Goal: Information Seeking & Learning: Compare options

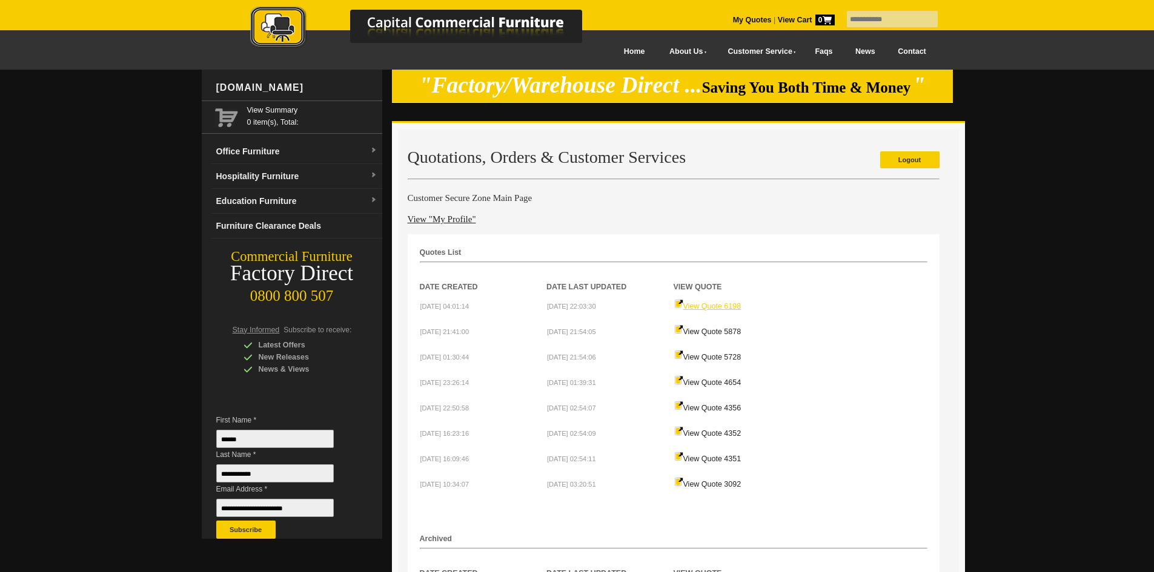
click at [726, 305] on link "View Quote 6198" at bounding box center [707, 306] width 67 height 8
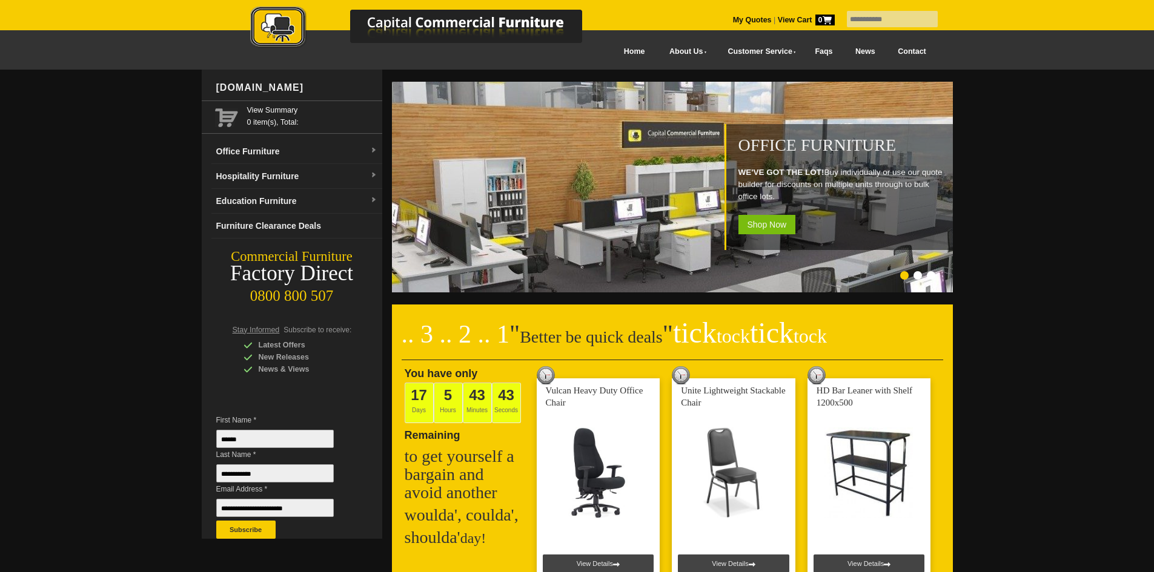
click at [878, 22] on input "text" at bounding box center [892, 19] width 91 height 16
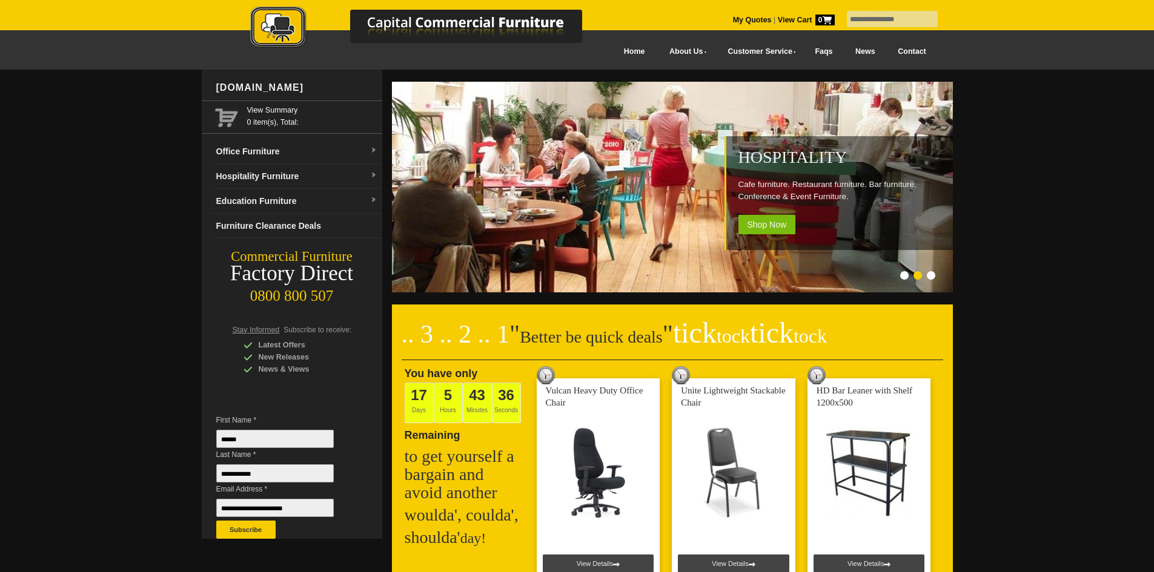
type input "**********"
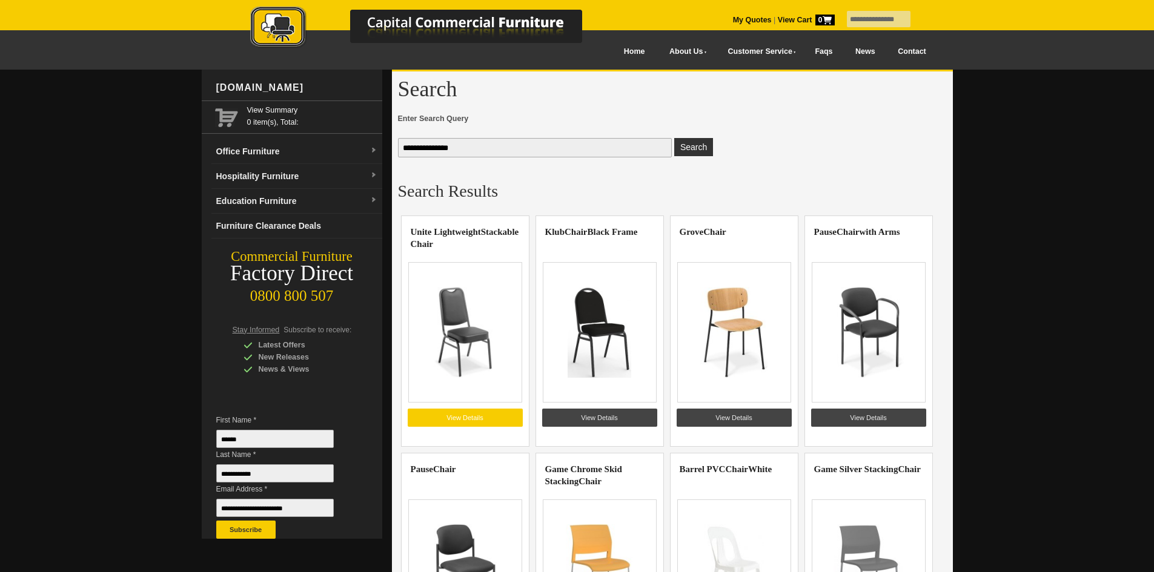
click at [463, 411] on link "View Details" at bounding box center [465, 418] width 115 height 18
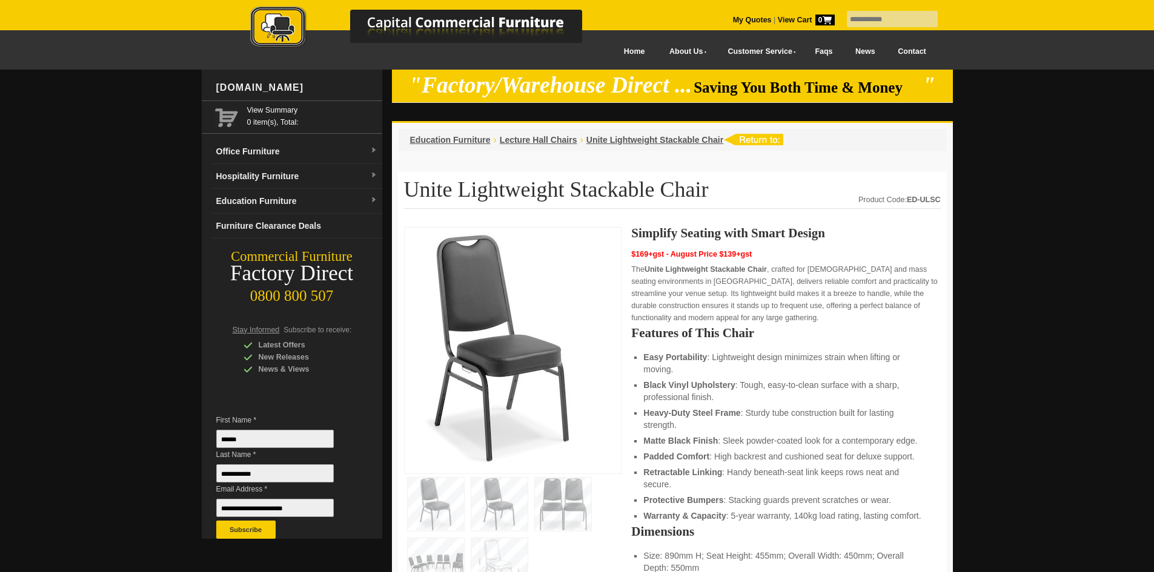
click at [493, 514] on img at bounding box center [499, 504] width 56 height 53
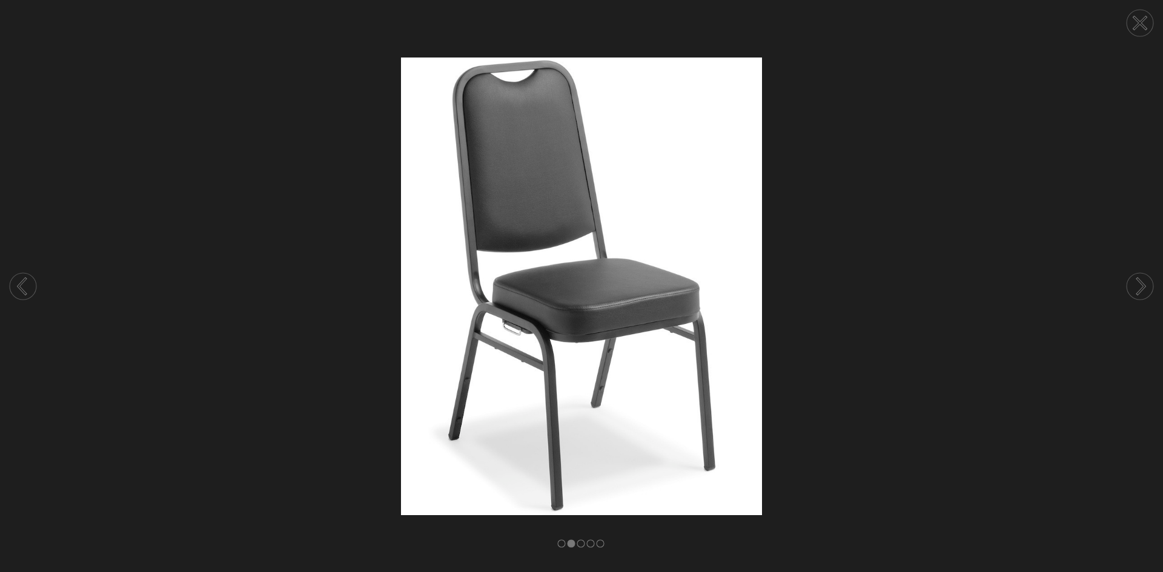
click at [781, 351] on img at bounding box center [581, 287] width 1163 height 458
click at [1141, 283] on icon at bounding box center [1141, 287] width 7 height 16
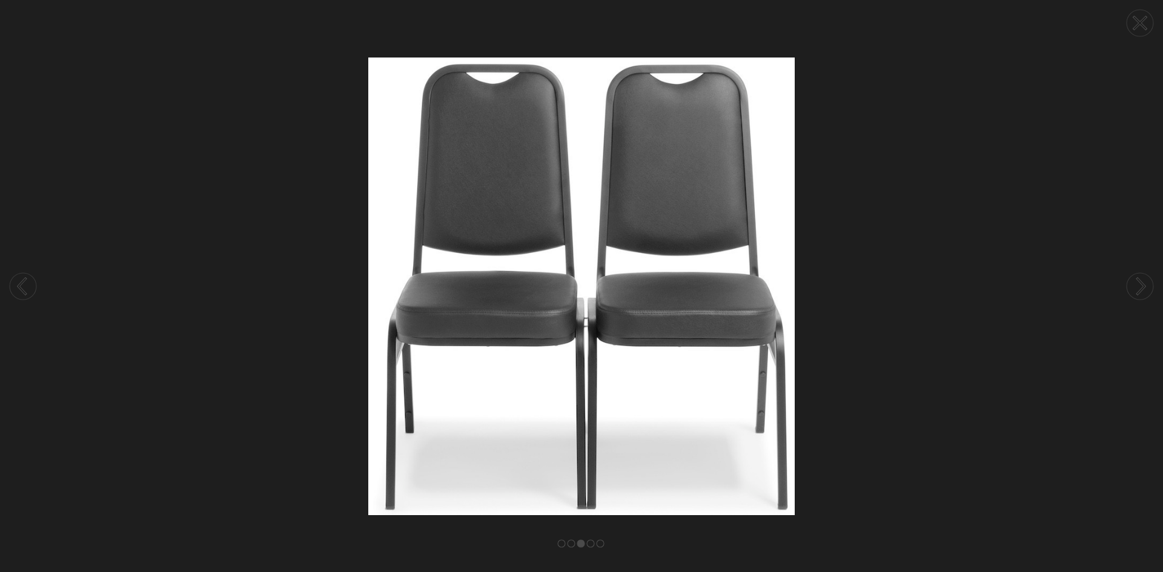
click at [1141, 283] on icon at bounding box center [1141, 287] width 7 height 16
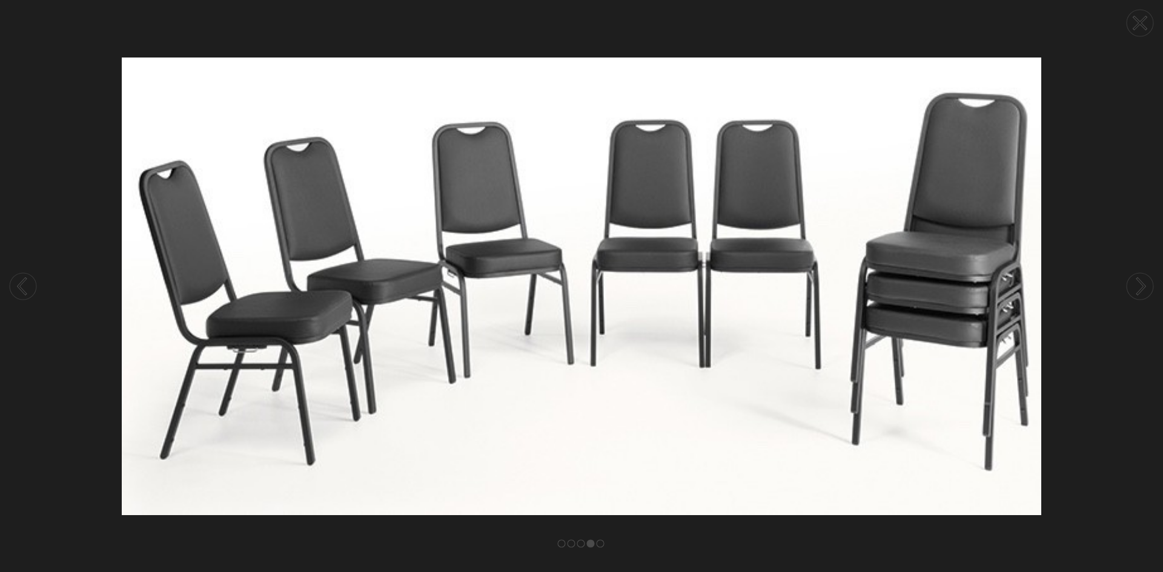
click at [1141, 283] on icon at bounding box center [1141, 287] width 7 height 16
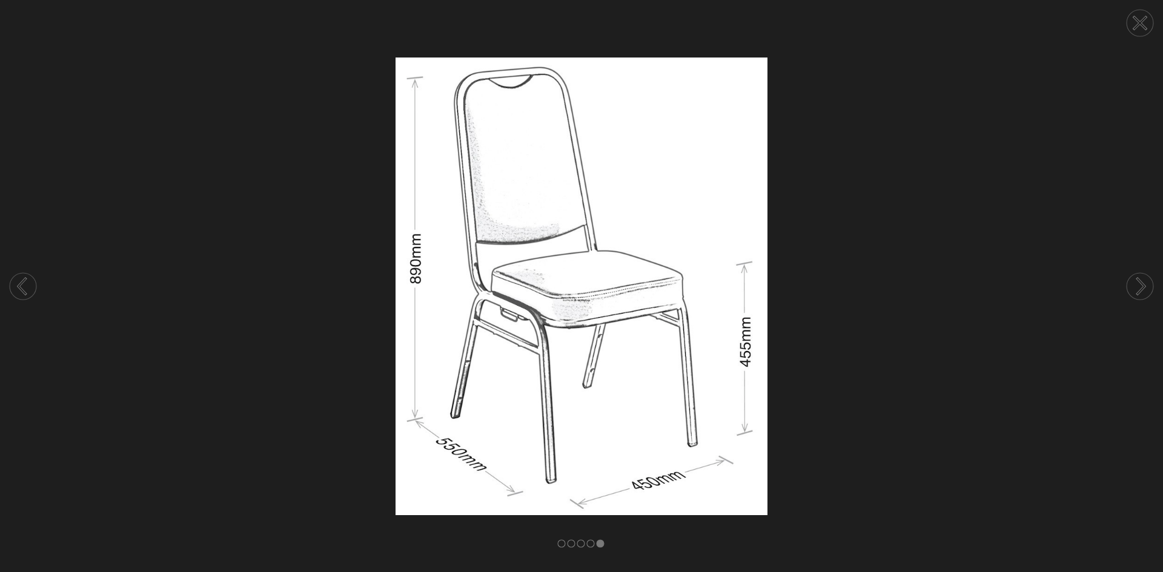
click at [15, 279] on circle at bounding box center [23, 286] width 27 height 27
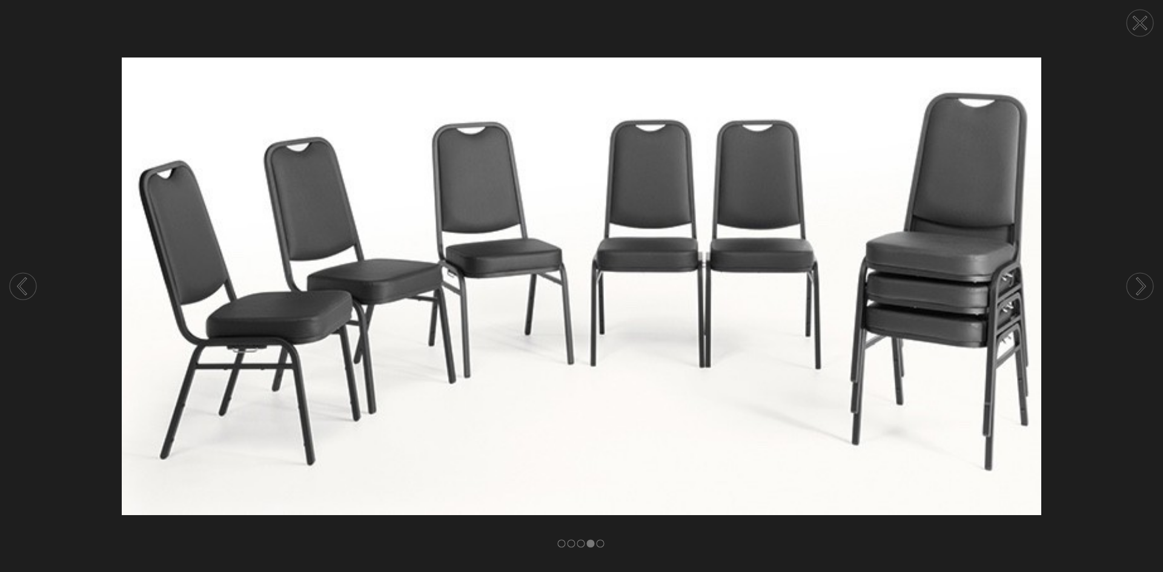
click at [1141, 293] on circle at bounding box center [1140, 286] width 27 height 27
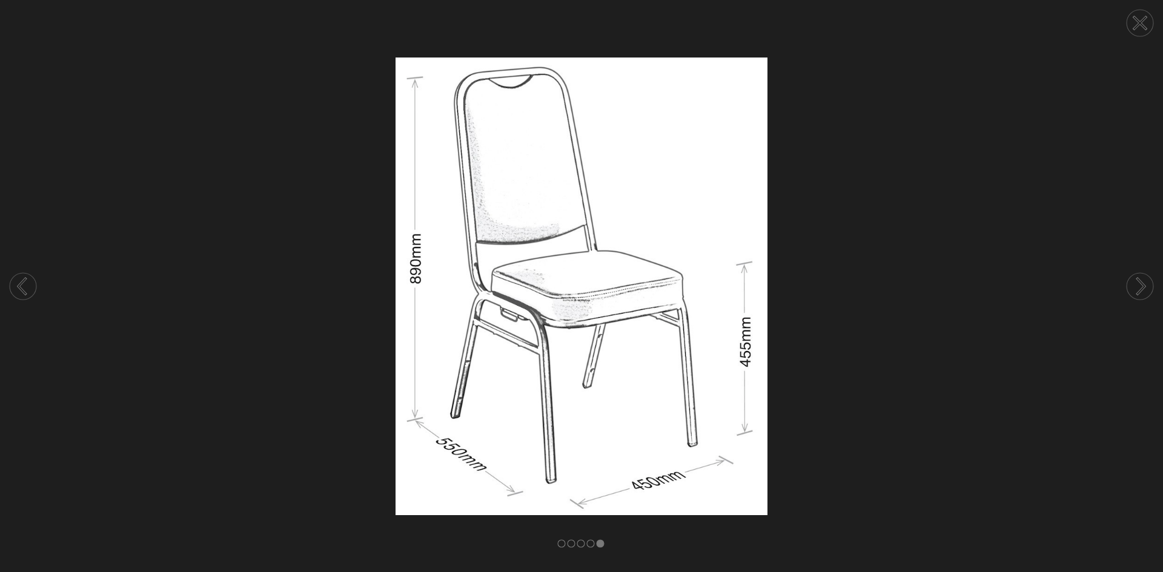
click at [1141, 293] on circle at bounding box center [1140, 286] width 27 height 27
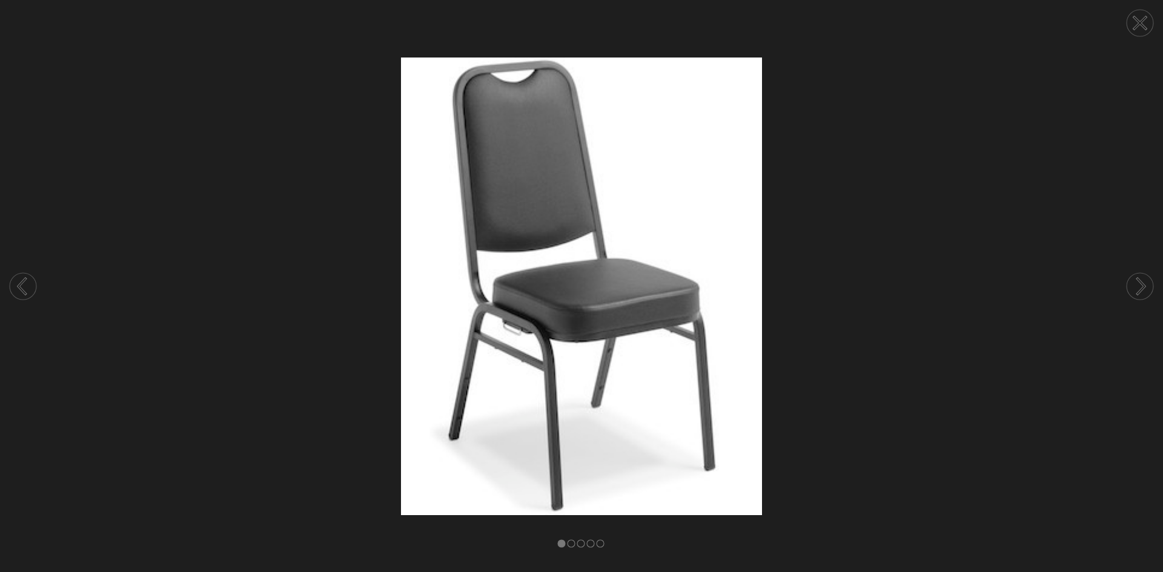
click at [1141, 293] on circle at bounding box center [1140, 286] width 27 height 27
click at [1139, 25] on icon at bounding box center [1141, 24] width 12 height 12
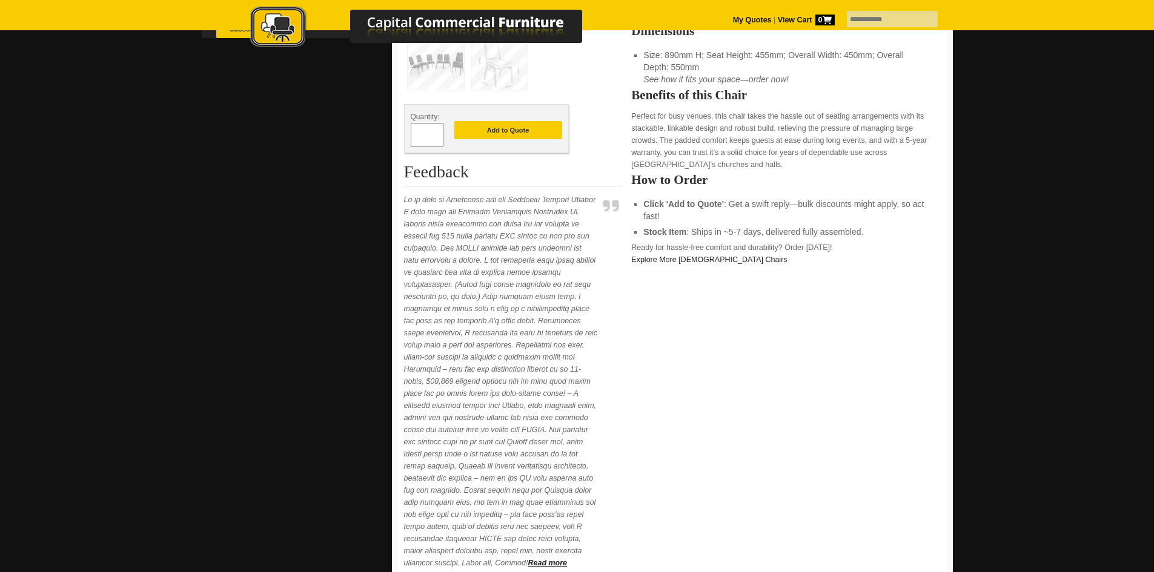
scroll to position [1, 0]
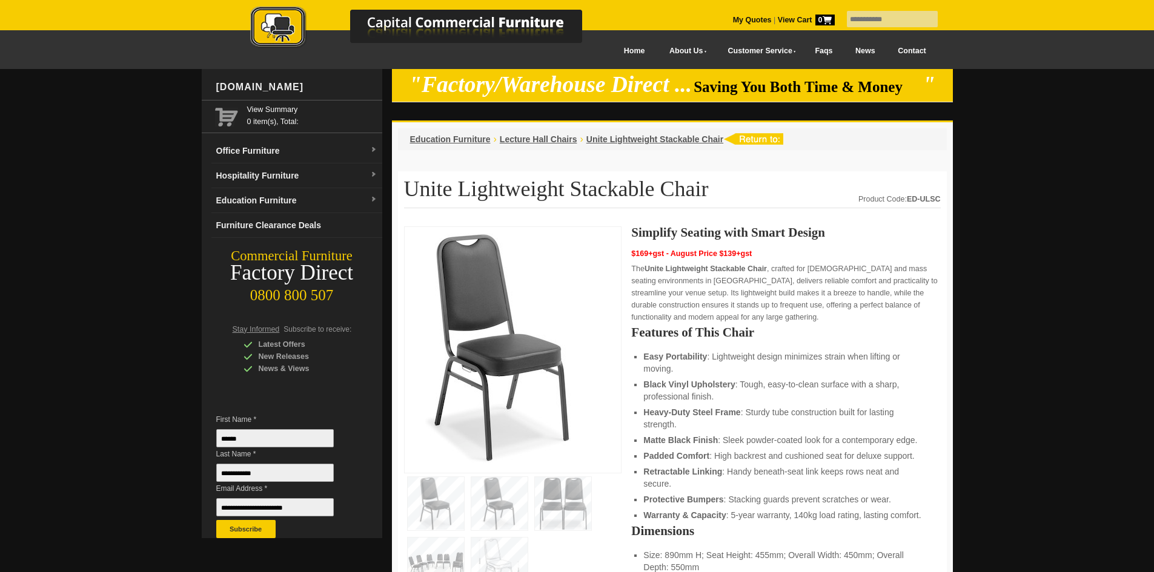
click at [903, 190] on h1 "Unite Lightweight Stackable Chair" at bounding box center [672, 192] width 537 height 31
click at [924, 200] on strong "ED-ULSC" at bounding box center [924, 199] width 34 height 8
drag, startPoint x: 940, startPoint y: 199, endPoint x: 909, endPoint y: 199, distance: 31.5
click at [909, 199] on strong "ED-ULSC" at bounding box center [924, 199] width 34 height 8
copy strong "ED-ULSC"
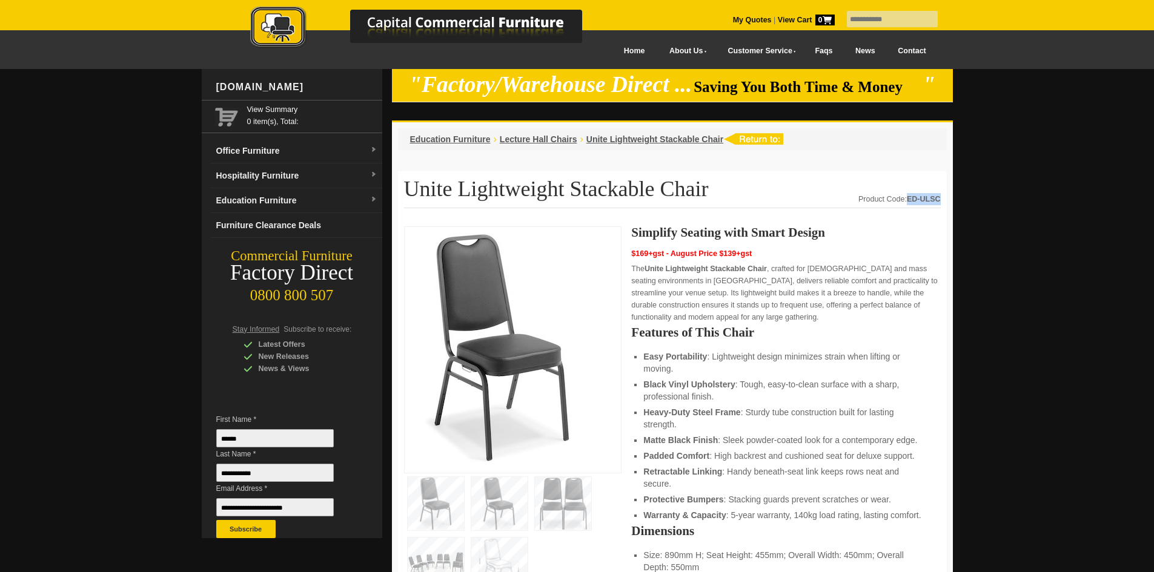
click at [733, 21] on link "My Quotes" at bounding box center [752, 20] width 39 height 8
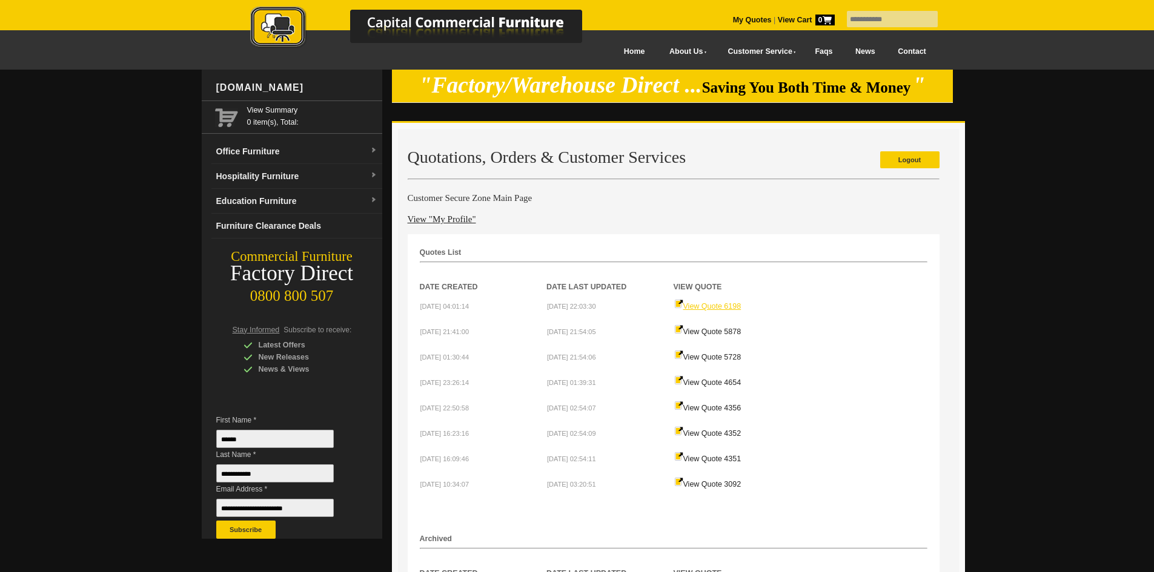
click at [717, 307] on link "View Quote 6198" at bounding box center [707, 306] width 67 height 8
click at [712, 307] on link "View Quote 6198" at bounding box center [707, 306] width 67 height 8
click at [871, 13] on input "text" at bounding box center [892, 19] width 91 height 16
type input "**********"
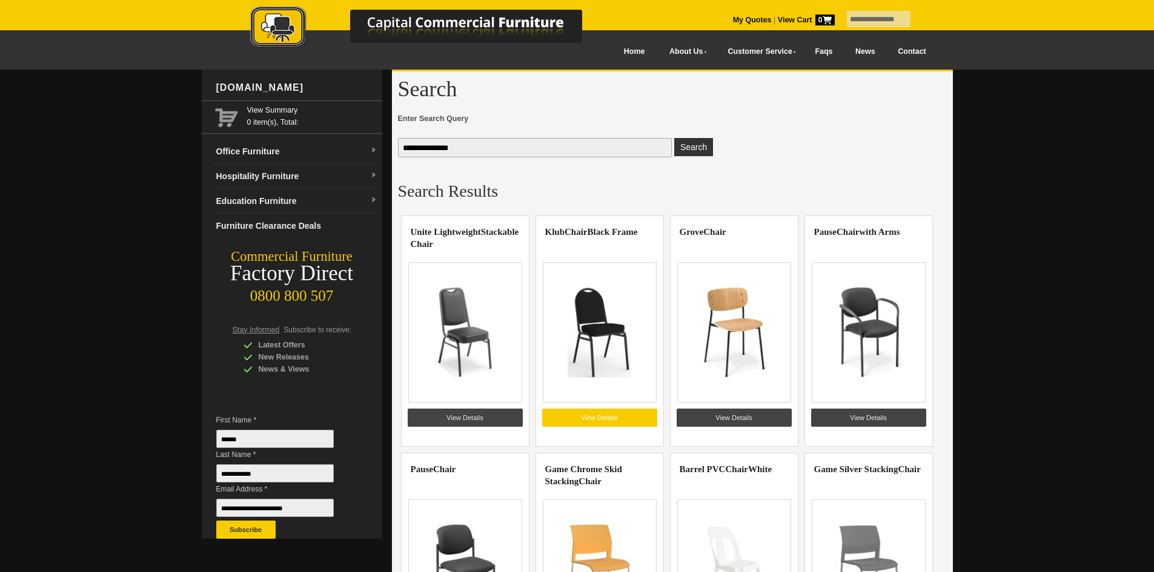
drag, startPoint x: 611, startPoint y: 299, endPoint x: 589, endPoint y: 411, distance: 113.7
click at [589, 411] on link "View Details" at bounding box center [599, 418] width 115 height 18
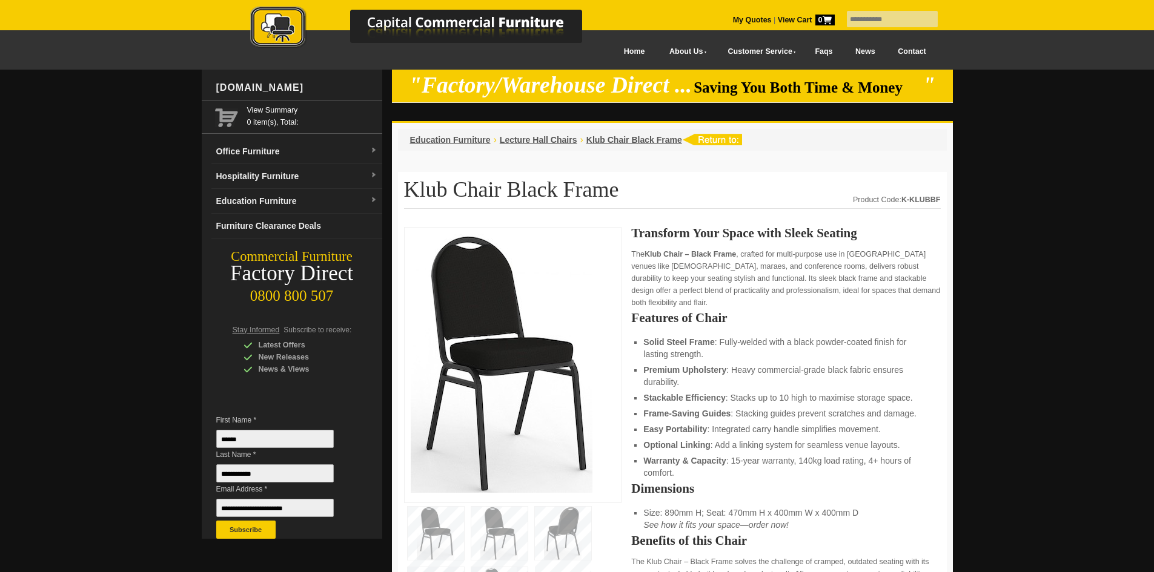
click at [489, 525] on img at bounding box center [499, 533] width 56 height 53
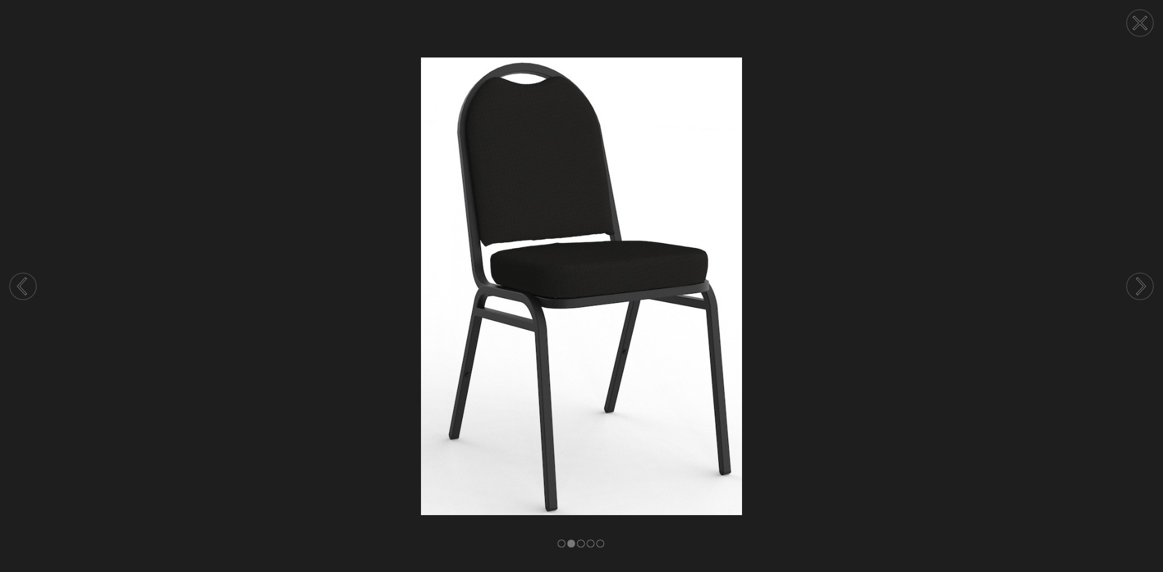
click at [892, 399] on img at bounding box center [581, 287] width 1163 height 458
click at [1144, 21] on circle at bounding box center [1140, 23] width 27 height 27
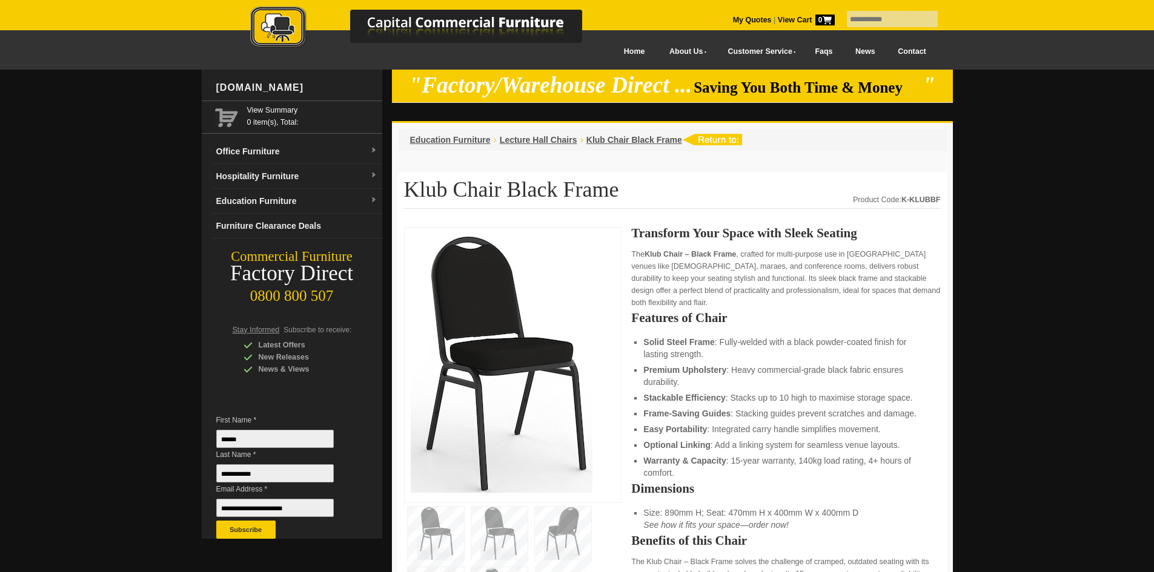
click at [891, 25] on input "text" at bounding box center [892, 19] width 91 height 16
type input "**********"
click at [930, 18] on input "**********" at bounding box center [892, 19] width 91 height 16
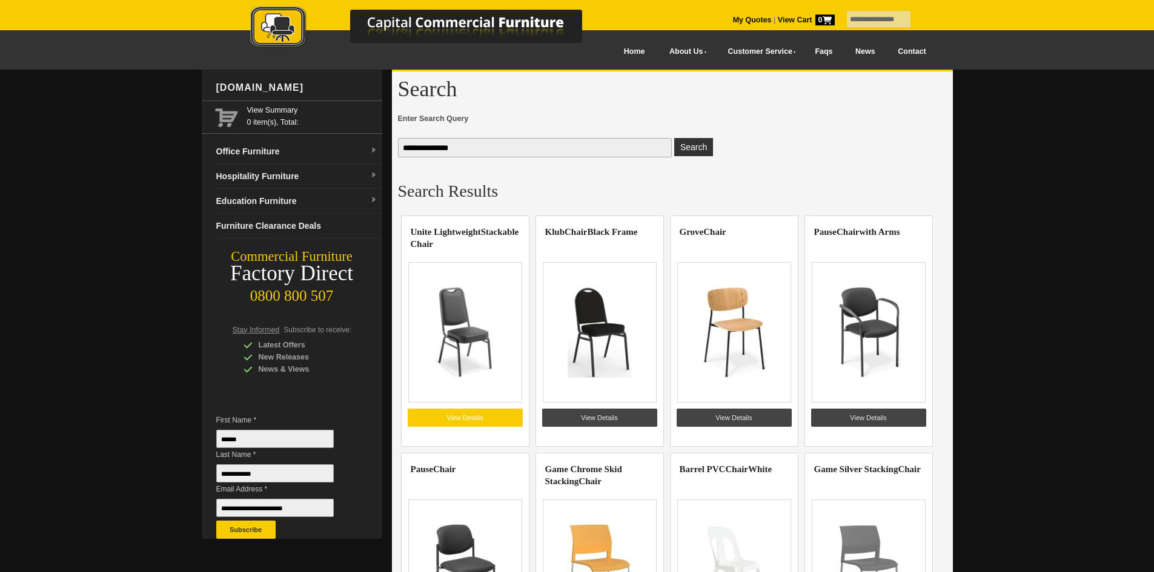
click at [468, 418] on link "View Details" at bounding box center [465, 418] width 115 height 18
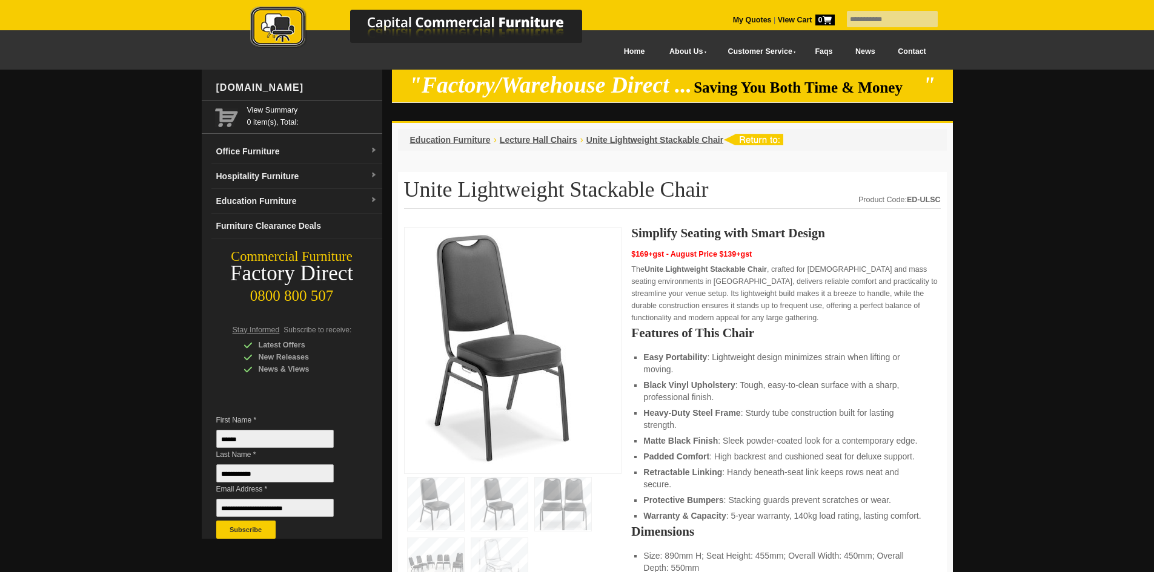
click at [896, 16] on input "text" at bounding box center [892, 19] width 91 height 16
type input "**********"
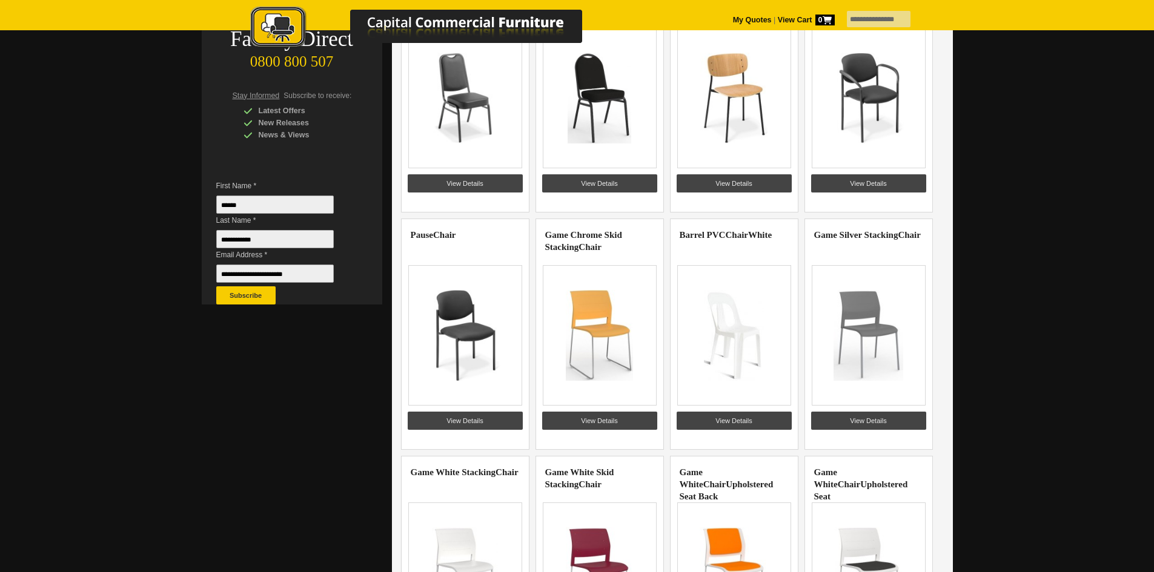
scroll to position [267, 0]
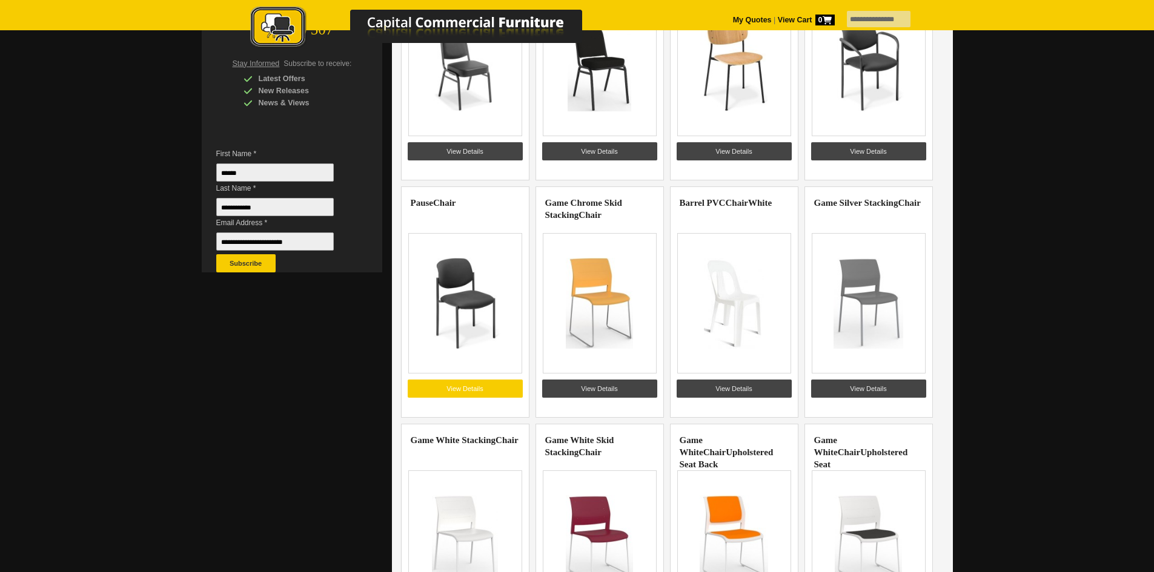
click at [482, 385] on link "View Details" at bounding box center [465, 389] width 115 height 18
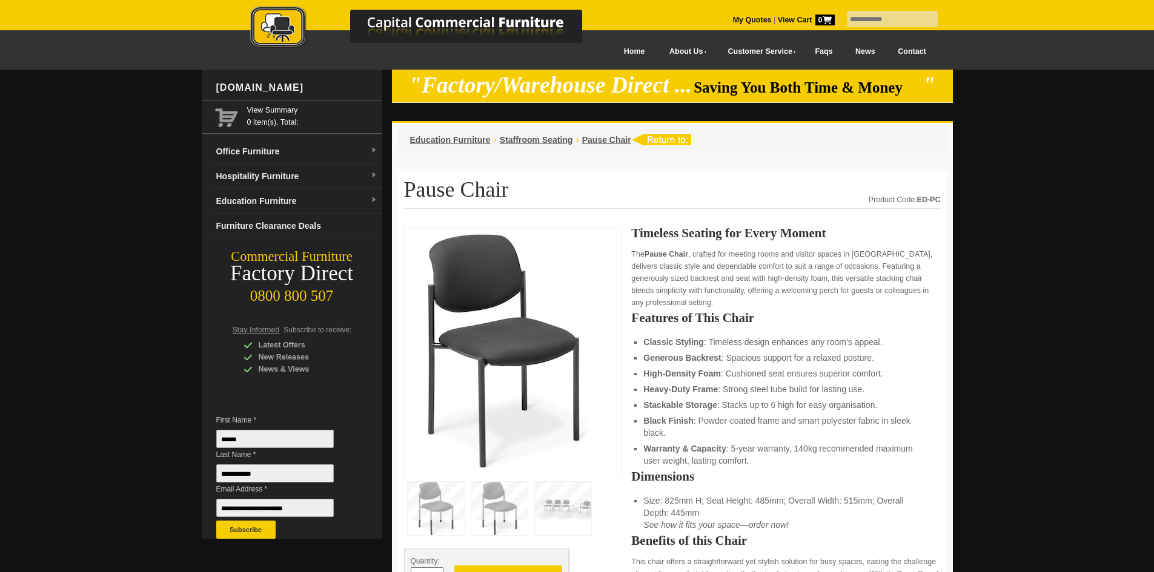
click at [499, 519] on img at bounding box center [499, 508] width 56 height 53
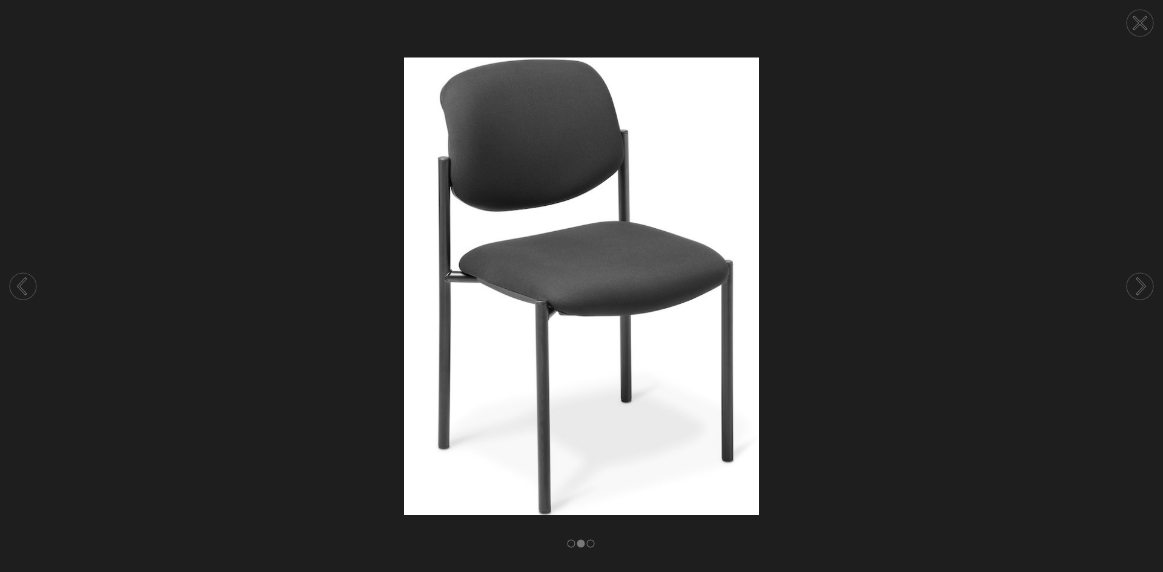
click at [1153, 297] on icon at bounding box center [1140, 286] width 46 height 64
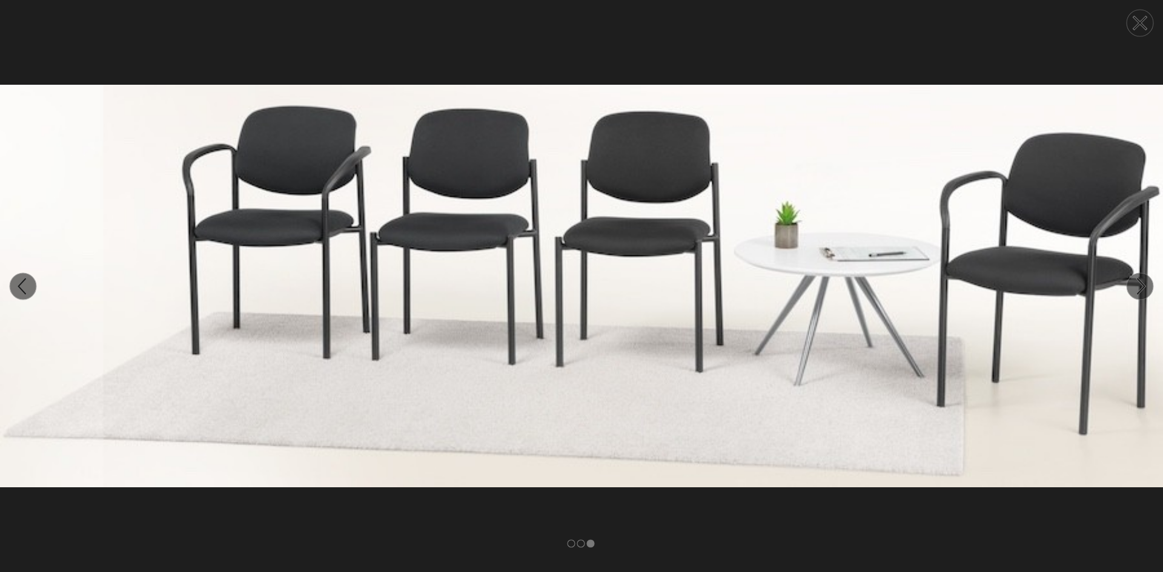
click at [1153, 295] on icon at bounding box center [1140, 286] width 46 height 64
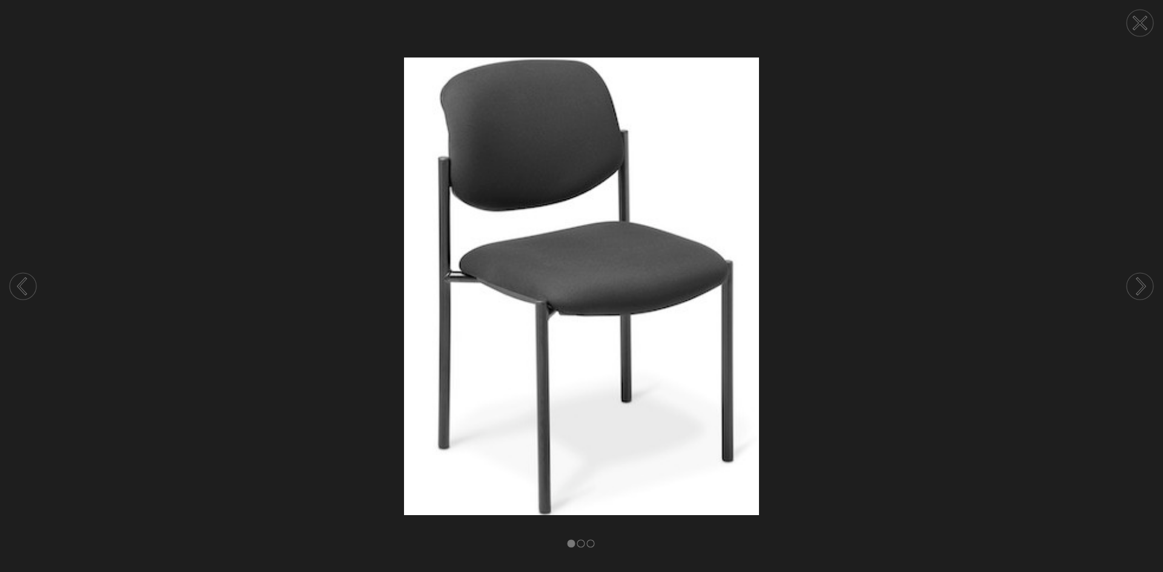
click at [1139, 25] on icon at bounding box center [1141, 24] width 12 height 12
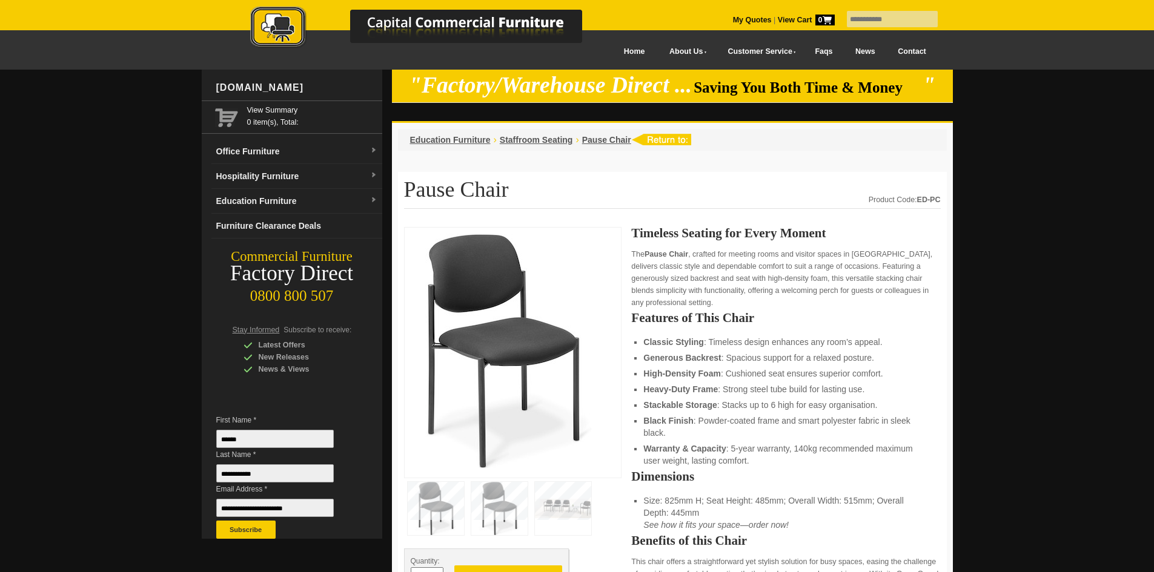
scroll to position [500, 0]
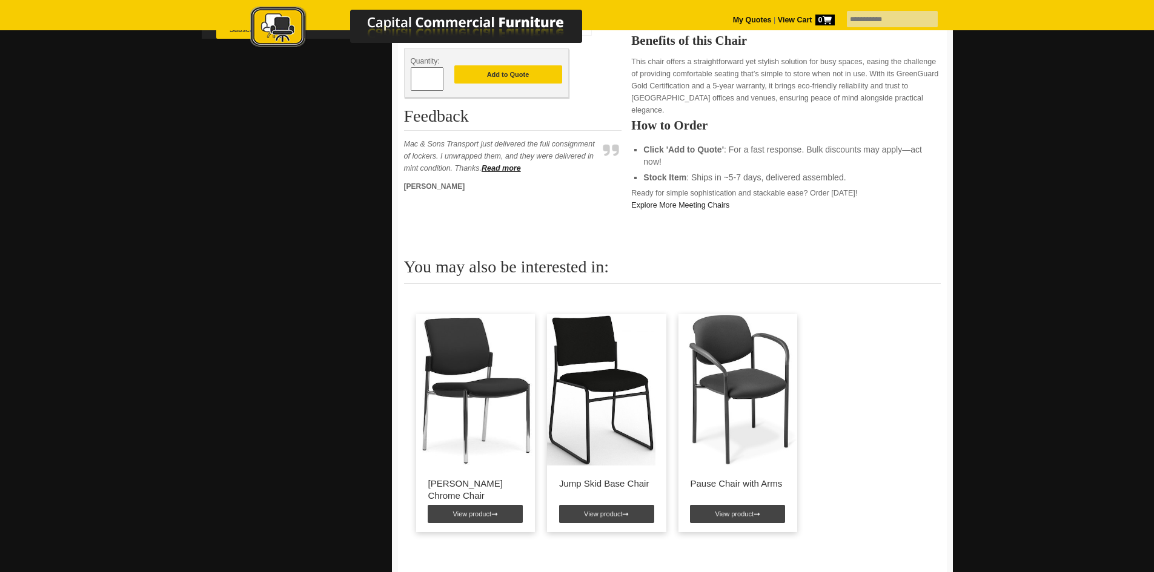
click at [622, 402] on img at bounding box center [601, 389] width 108 height 151
click at [600, 505] on link "View product" at bounding box center [606, 514] width 95 height 18
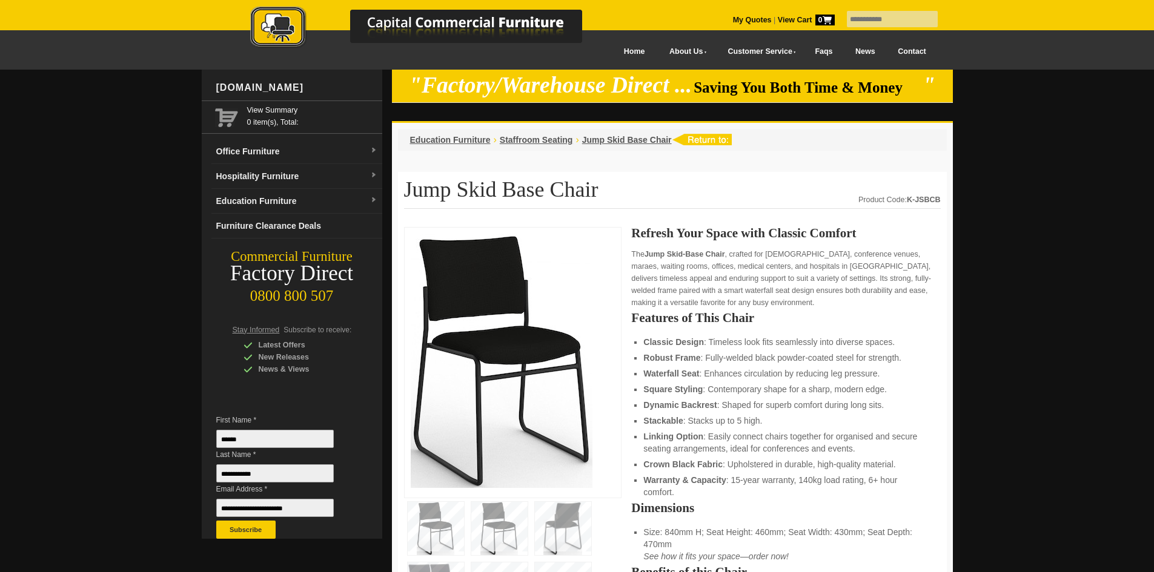
click at [500, 524] on img at bounding box center [499, 528] width 56 height 53
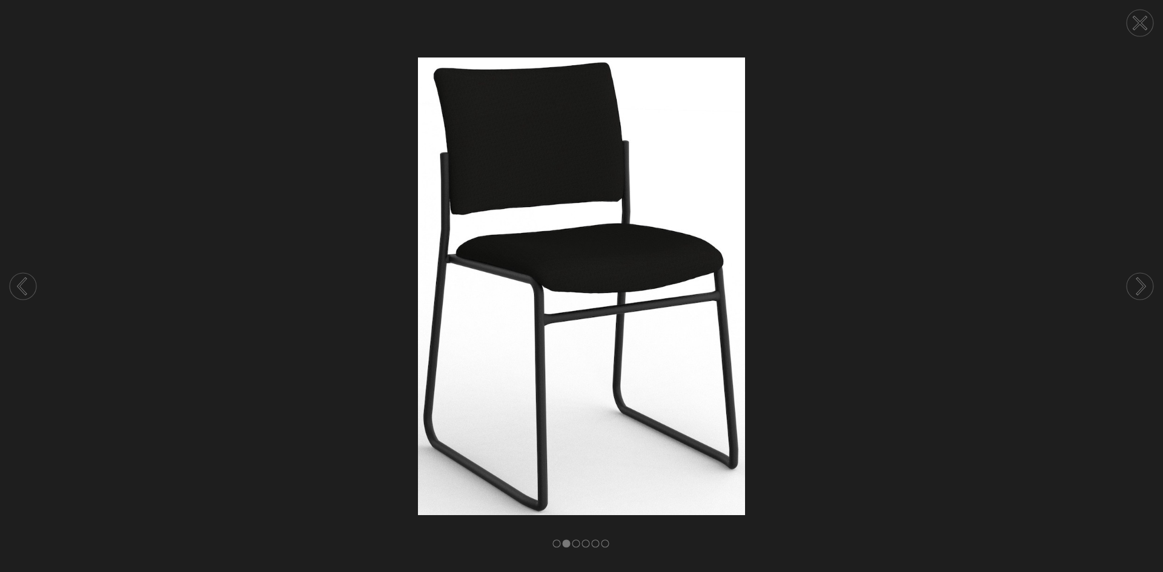
click at [1147, 284] on circle at bounding box center [1140, 286] width 27 height 27
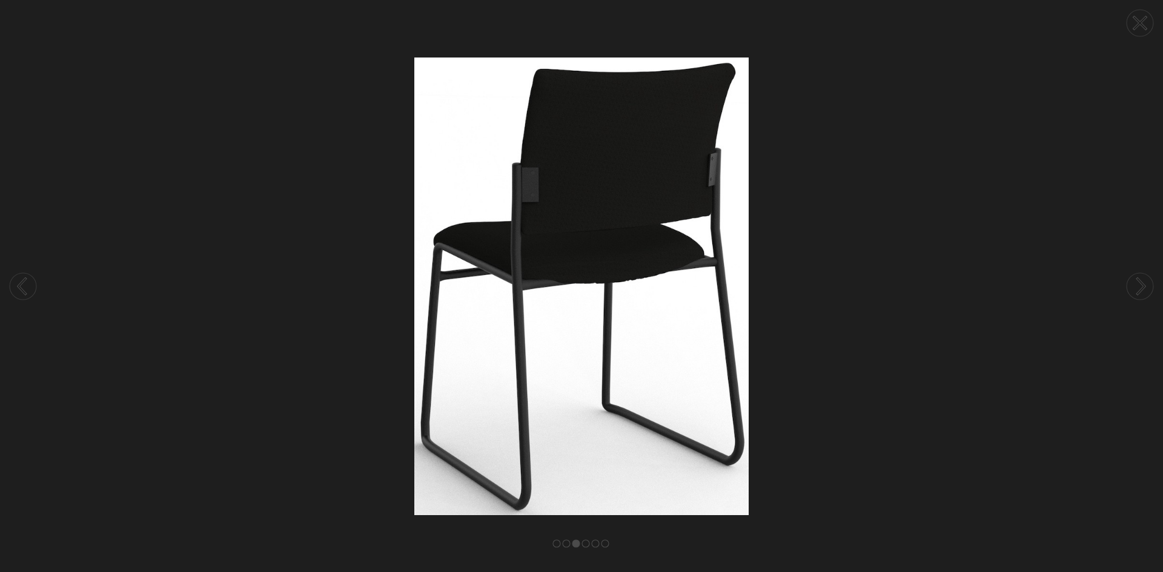
click at [1147, 284] on circle at bounding box center [1140, 286] width 27 height 27
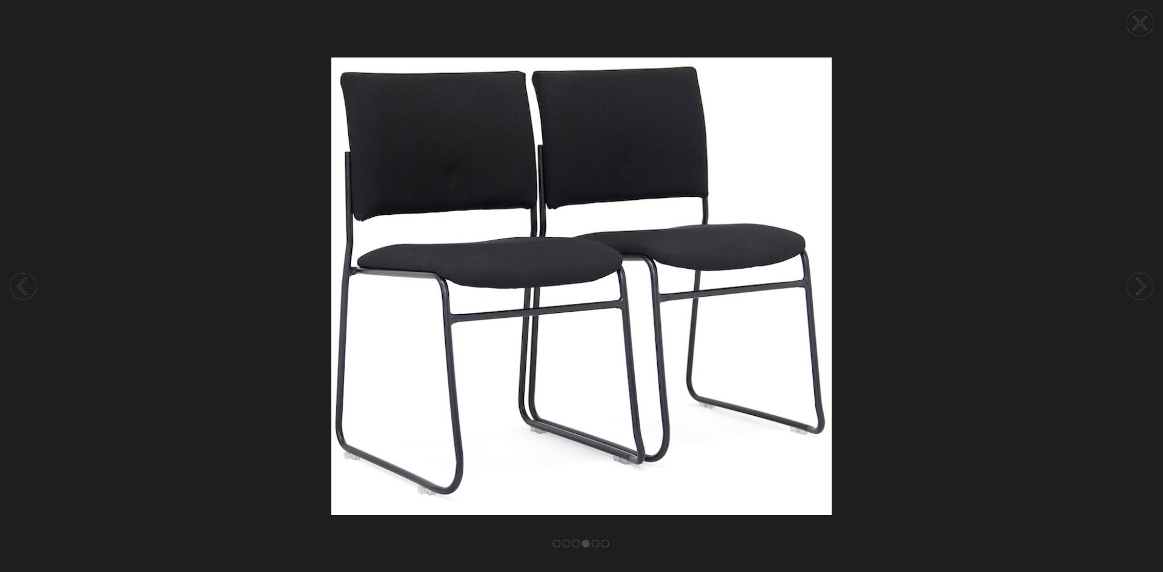
click at [1147, 284] on circle at bounding box center [1140, 286] width 27 height 27
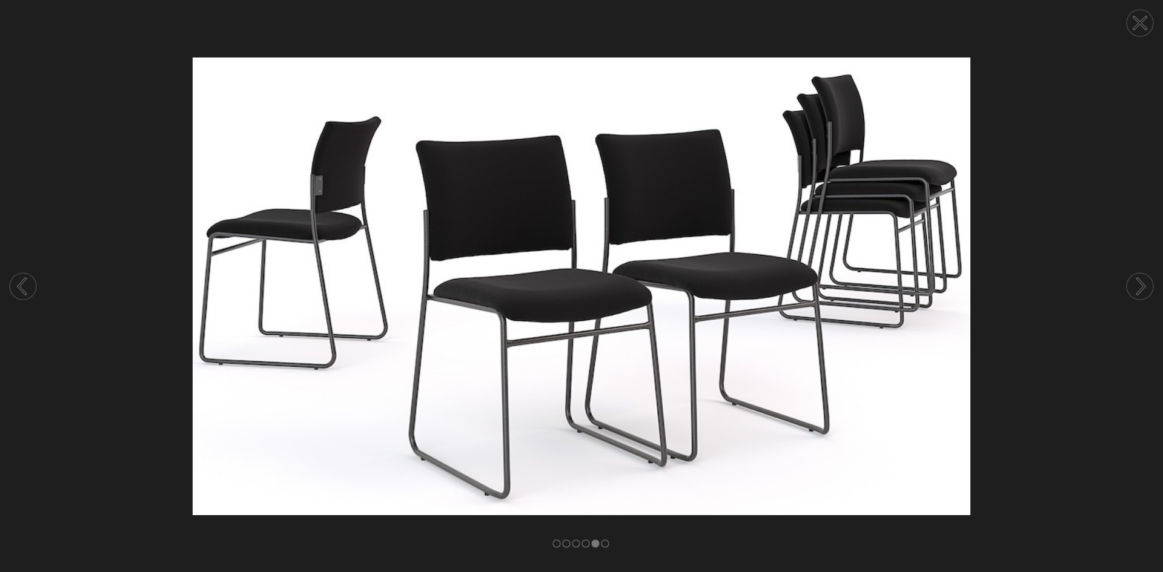
click at [1149, 24] on circle at bounding box center [1140, 23] width 27 height 27
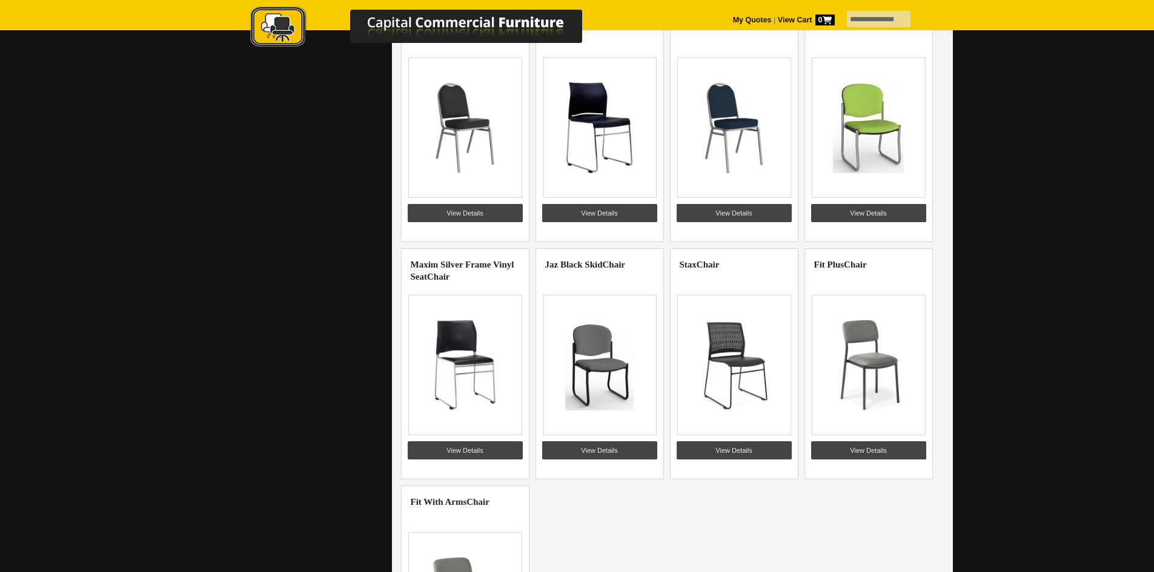
scroll to position [1211, 0]
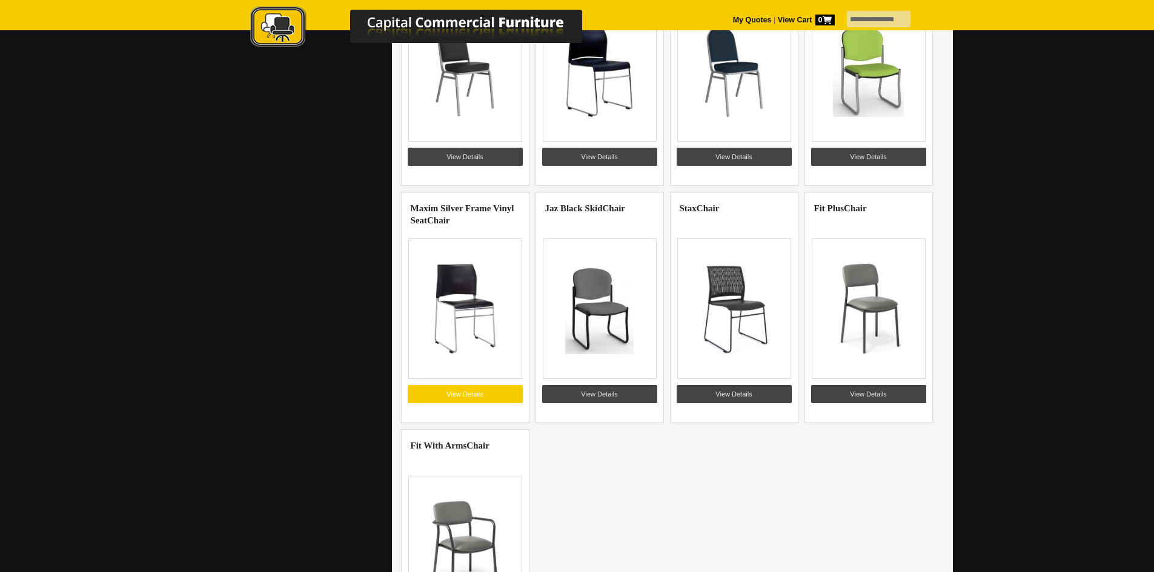
click at [473, 391] on link "View Details" at bounding box center [465, 394] width 115 height 18
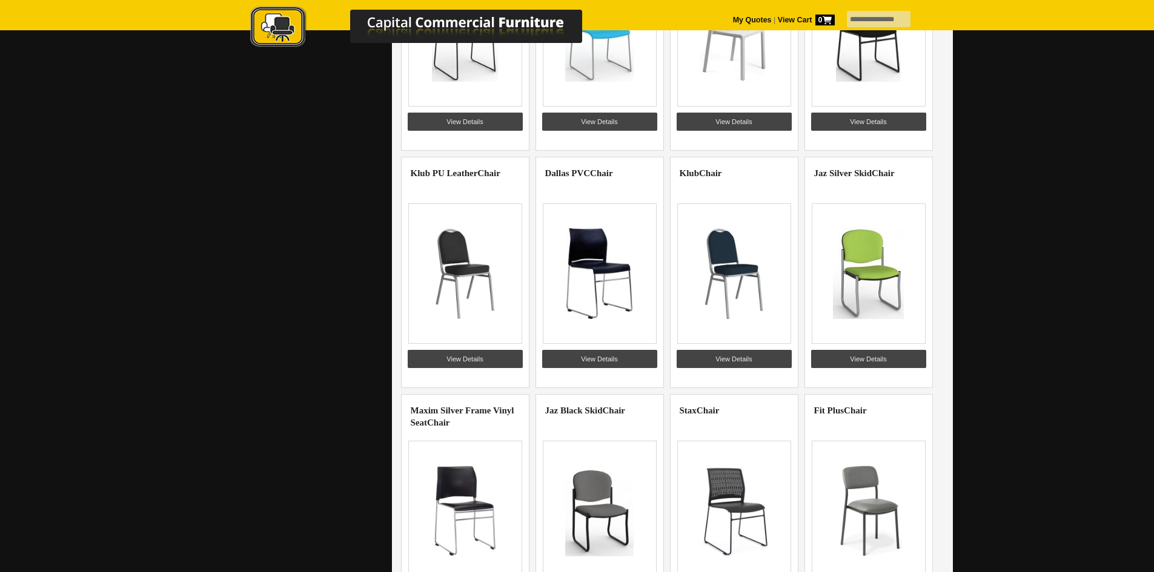
scroll to position [1509, 0]
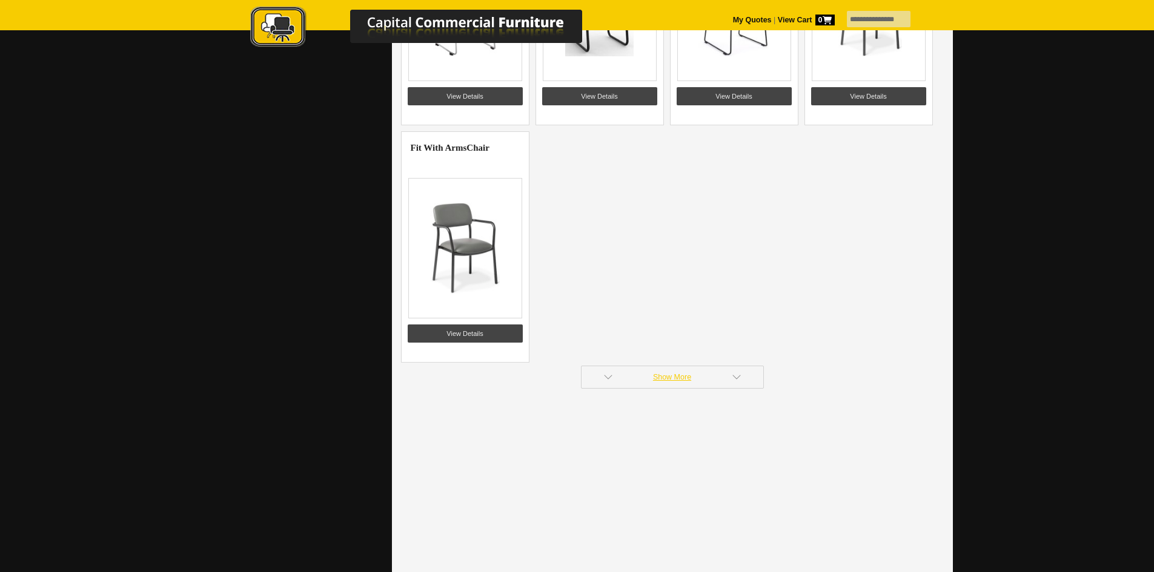
click at [675, 384] on link "Show More" at bounding box center [672, 377] width 183 height 23
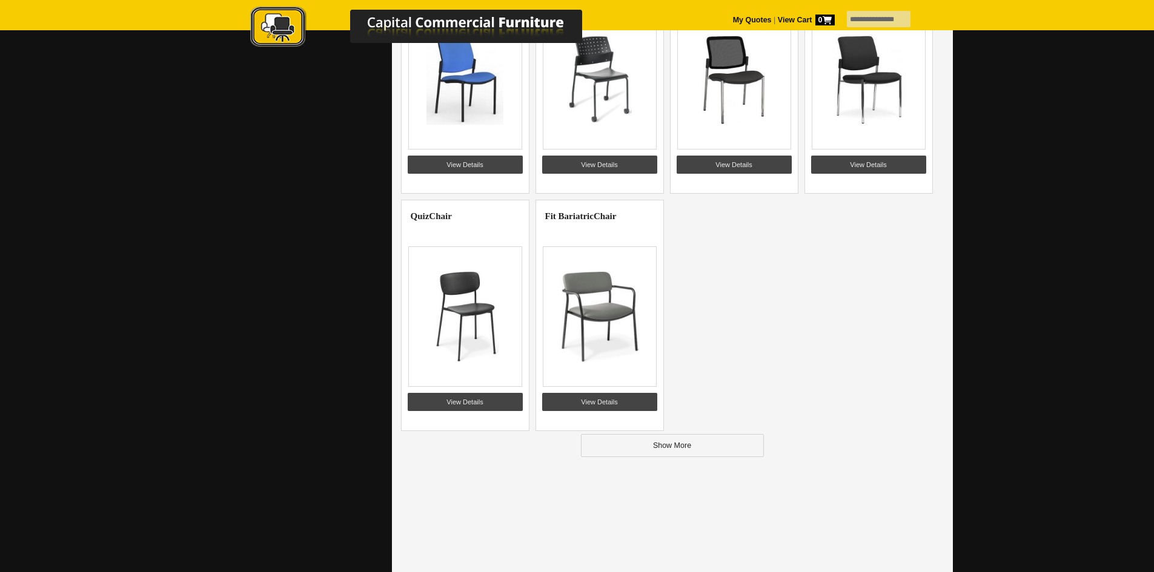
scroll to position [2890, 0]
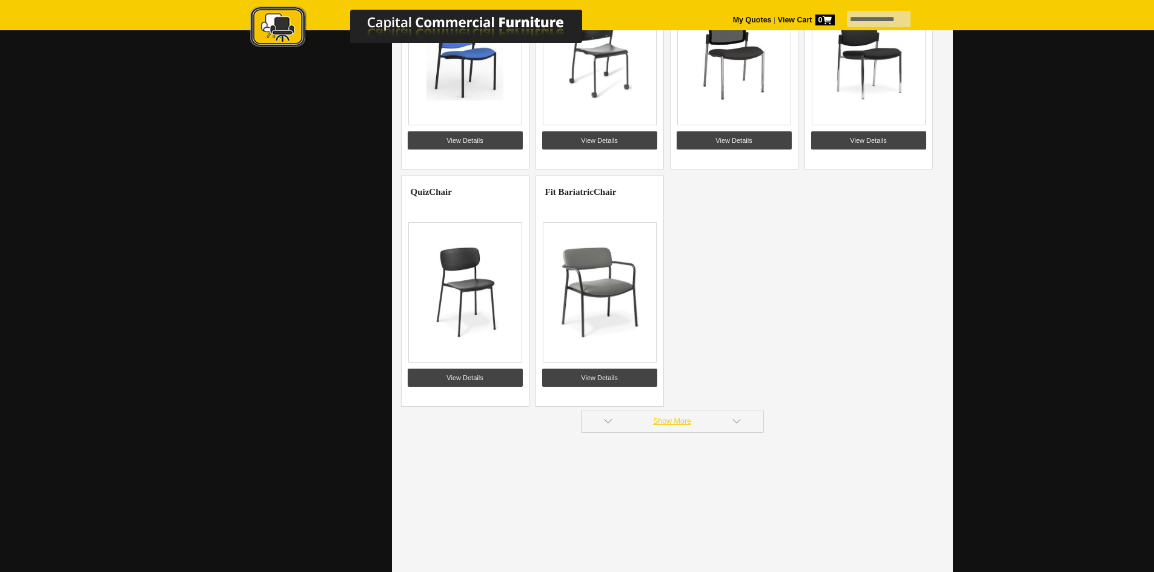
click at [697, 423] on link "Show More" at bounding box center [672, 421] width 183 height 23
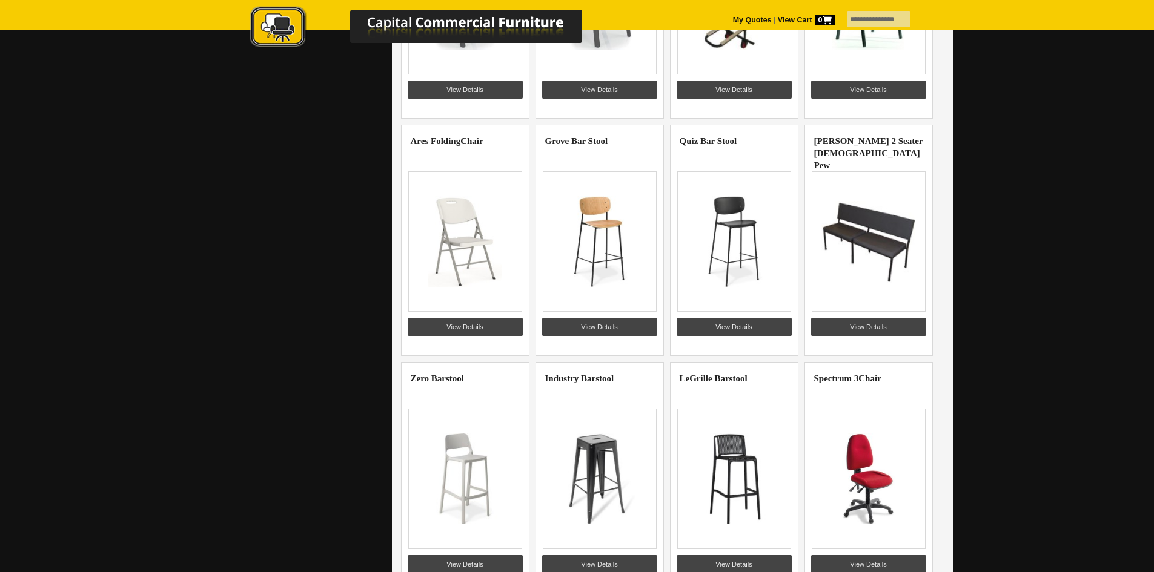
scroll to position [4391, 0]
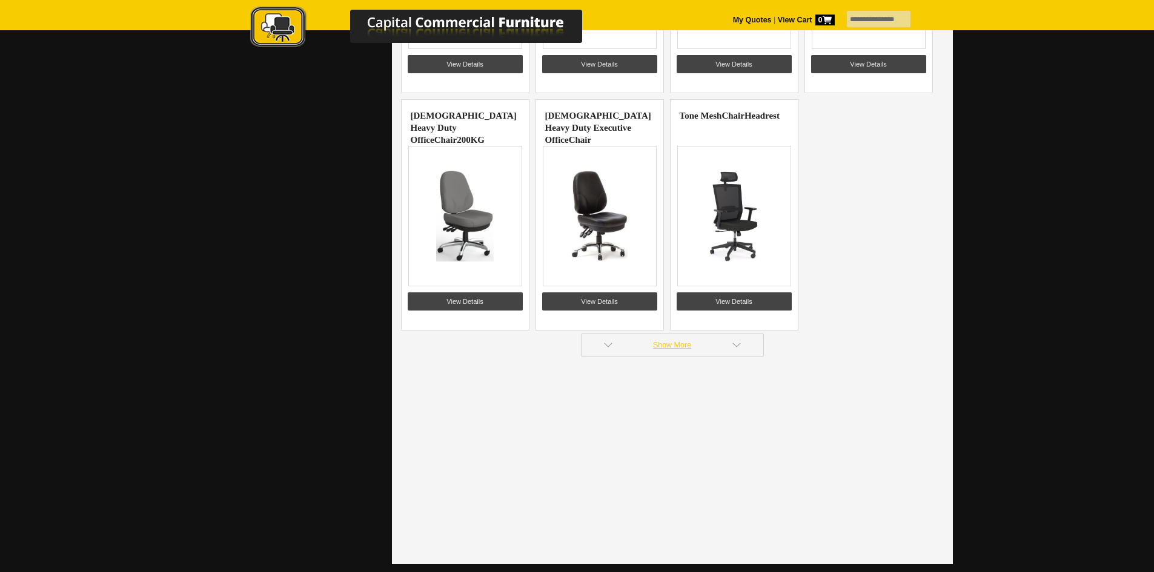
click at [635, 351] on link "Show More" at bounding box center [672, 345] width 183 height 23
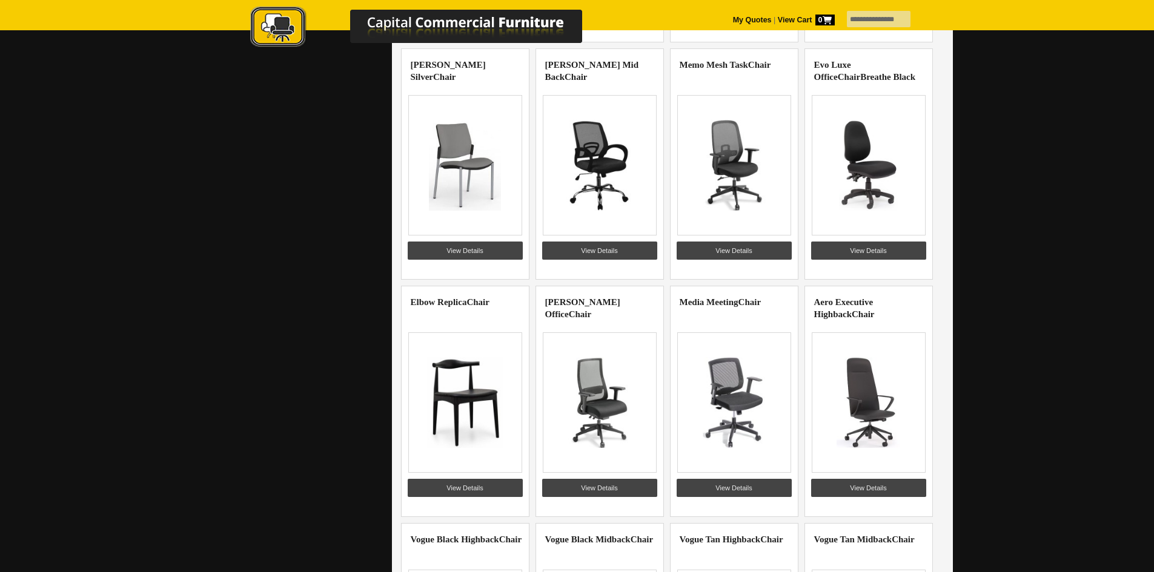
scroll to position [5892, 0]
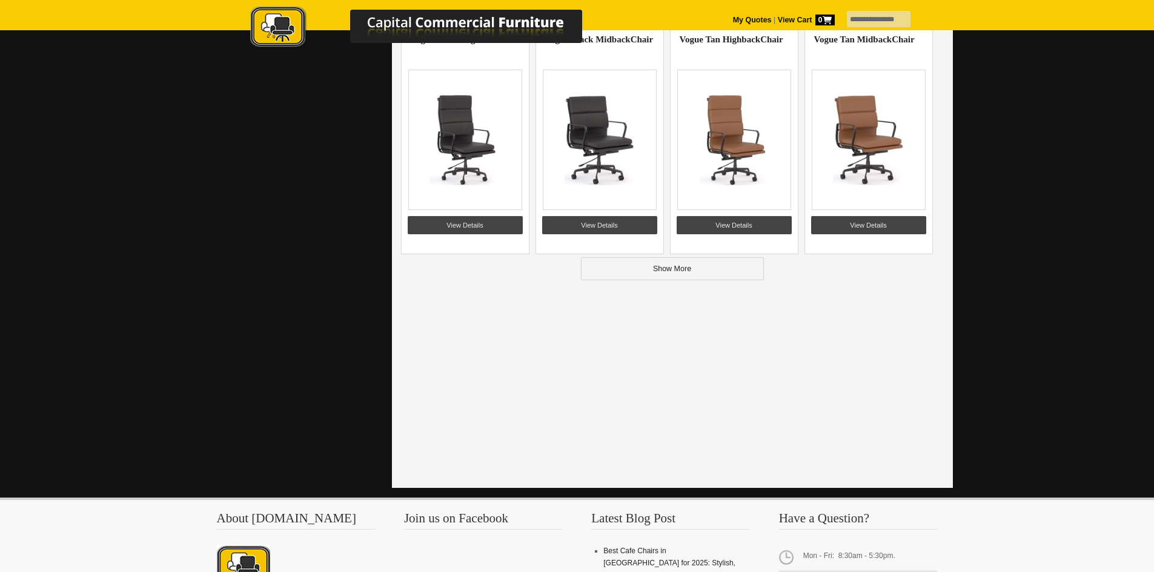
click at [884, 17] on input "**********" at bounding box center [879, 19] width 64 height 16
type input "*"
type input "*****"
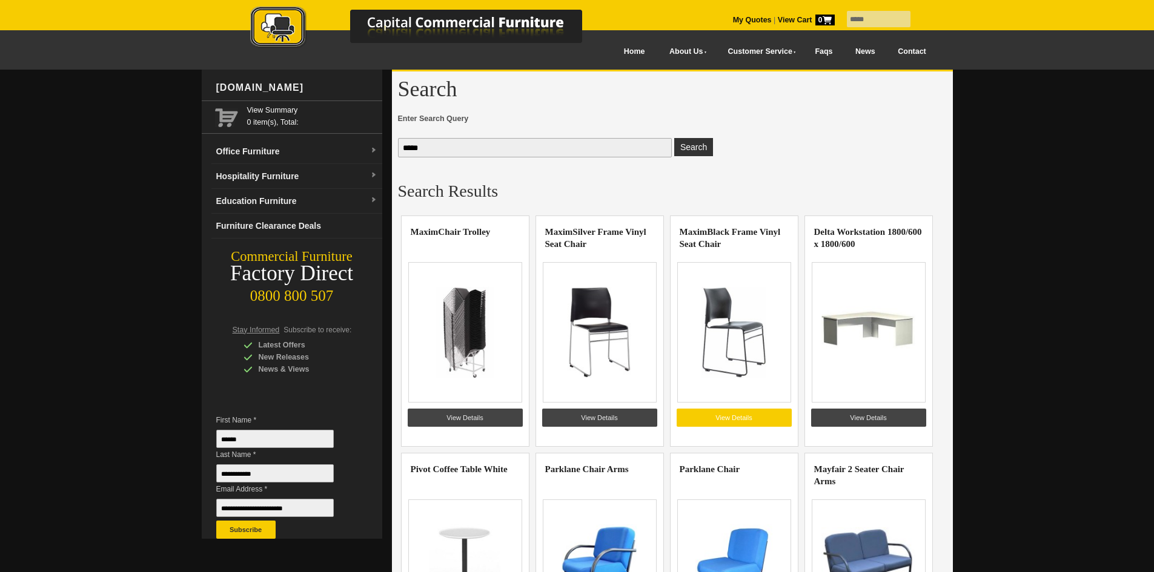
click at [749, 414] on link "View Details" at bounding box center [734, 418] width 115 height 18
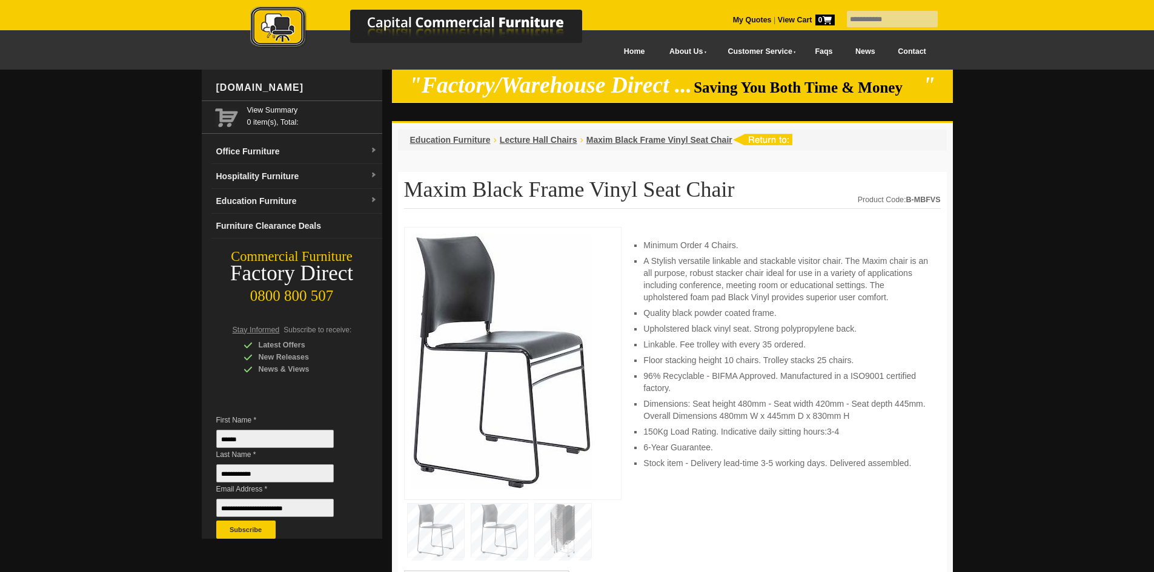
click at [496, 518] on img at bounding box center [499, 530] width 56 height 53
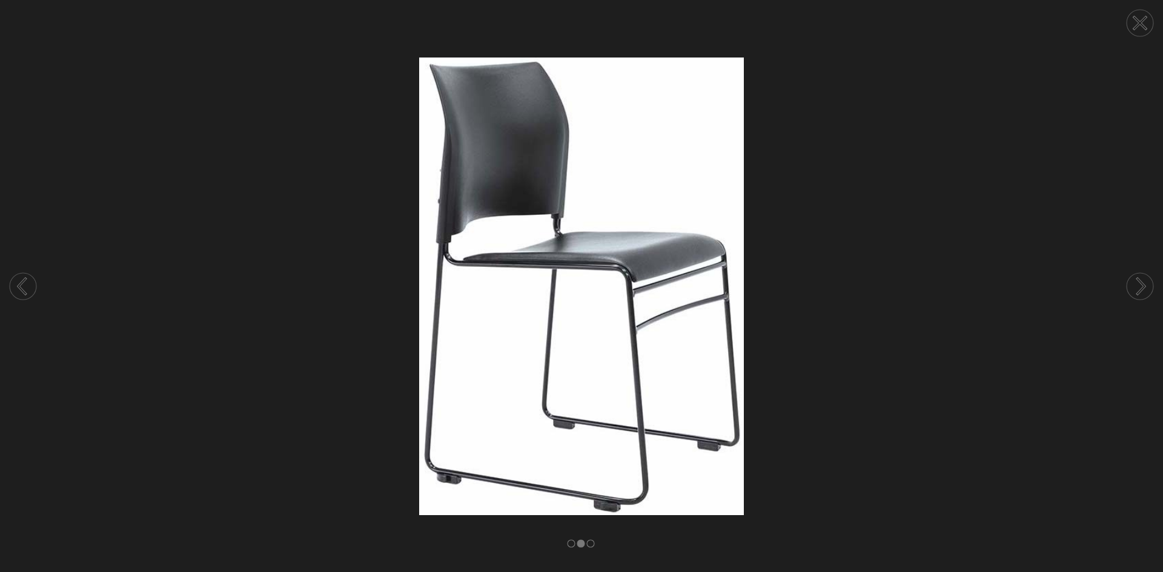
click at [1147, 296] on circle at bounding box center [1140, 286] width 27 height 27
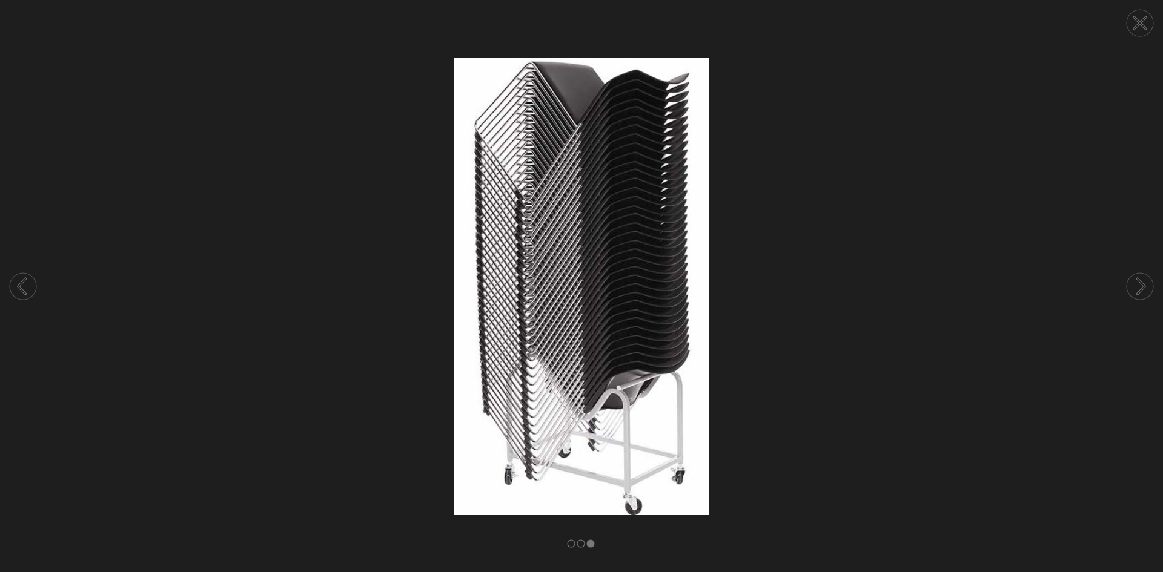
click at [1146, 296] on circle at bounding box center [1140, 286] width 27 height 27
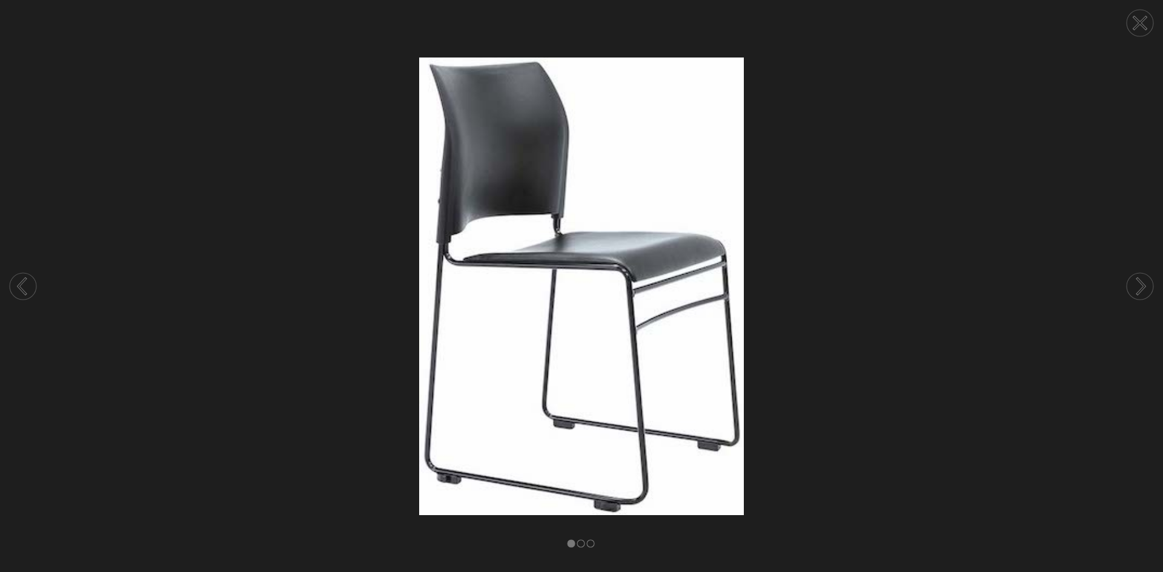
click at [1147, 23] on circle at bounding box center [1140, 23] width 27 height 27
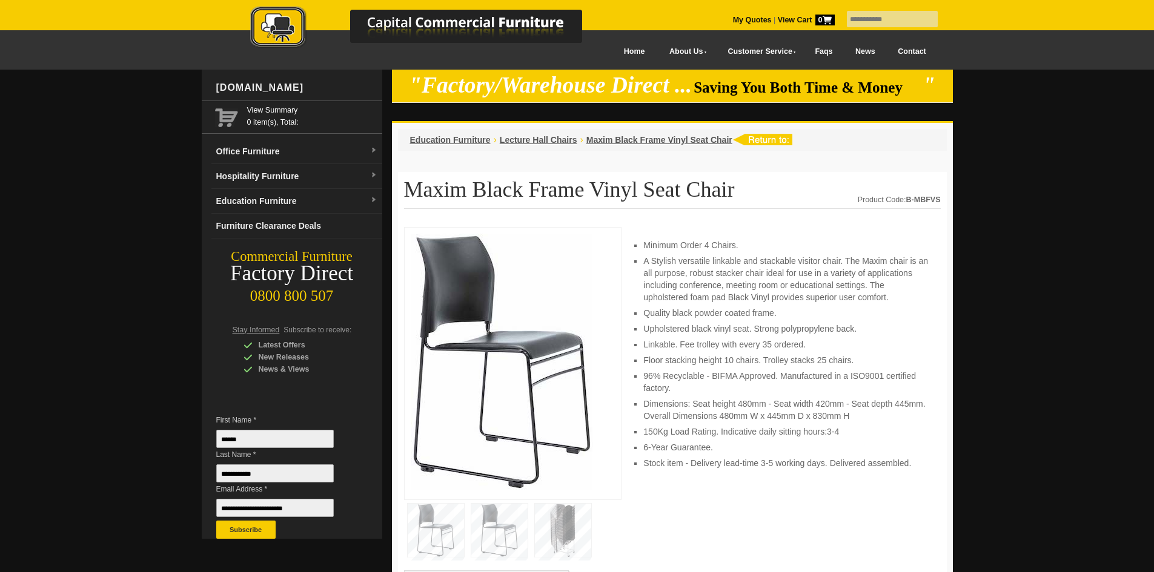
click at [880, 17] on input "text" at bounding box center [892, 19] width 91 height 16
type input "**********"
click at [922, 12] on input "**********" at bounding box center [892, 19] width 91 height 16
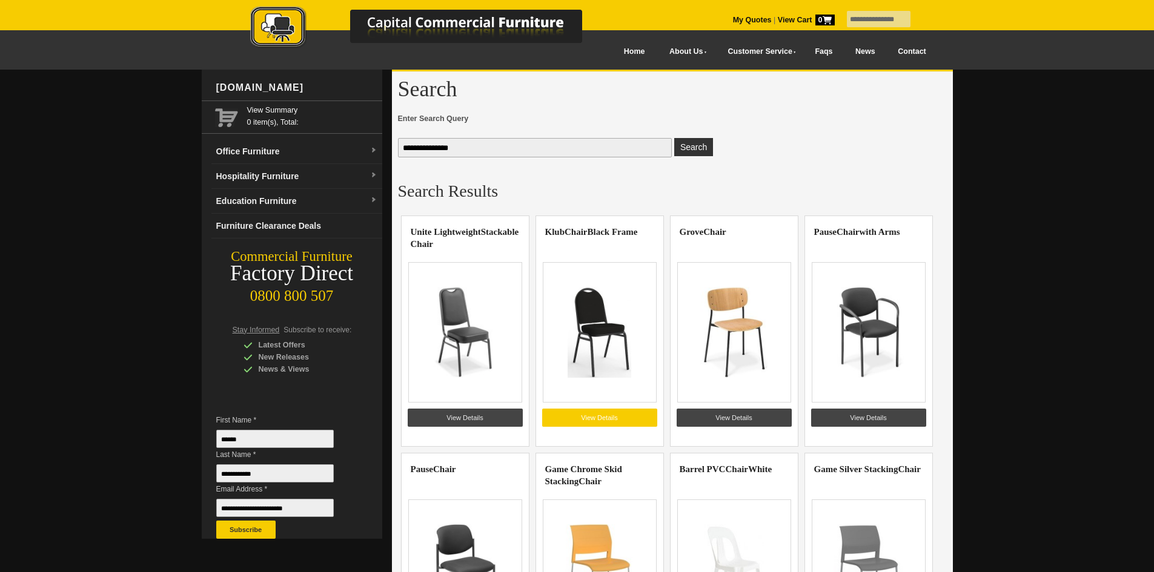
click at [583, 413] on link "View Details" at bounding box center [599, 418] width 115 height 18
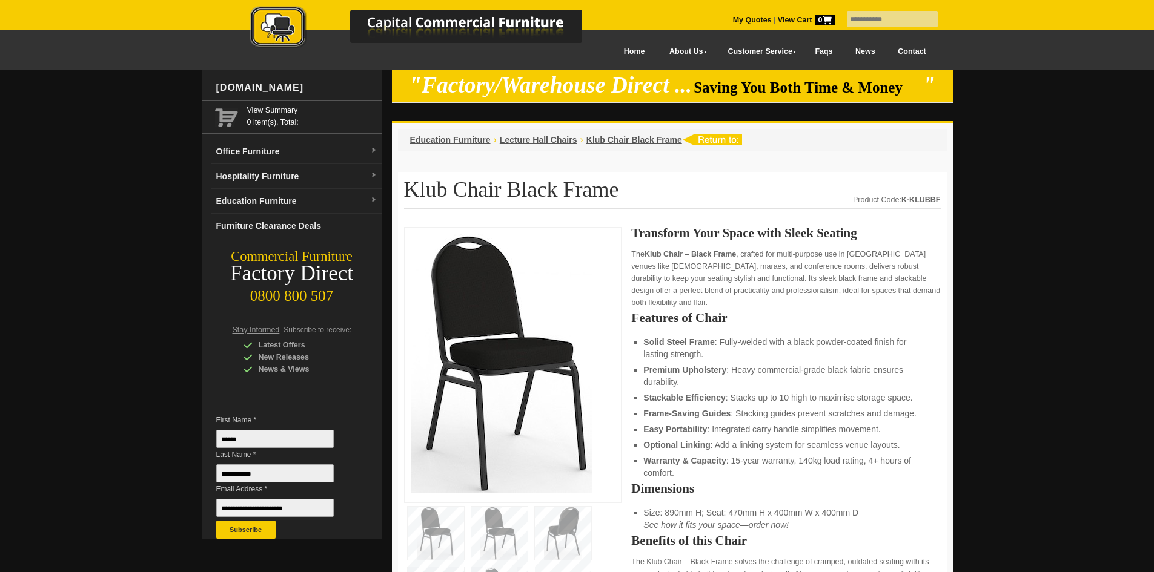
click at [493, 519] on img at bounding box center [499, 533] width 56 height 53
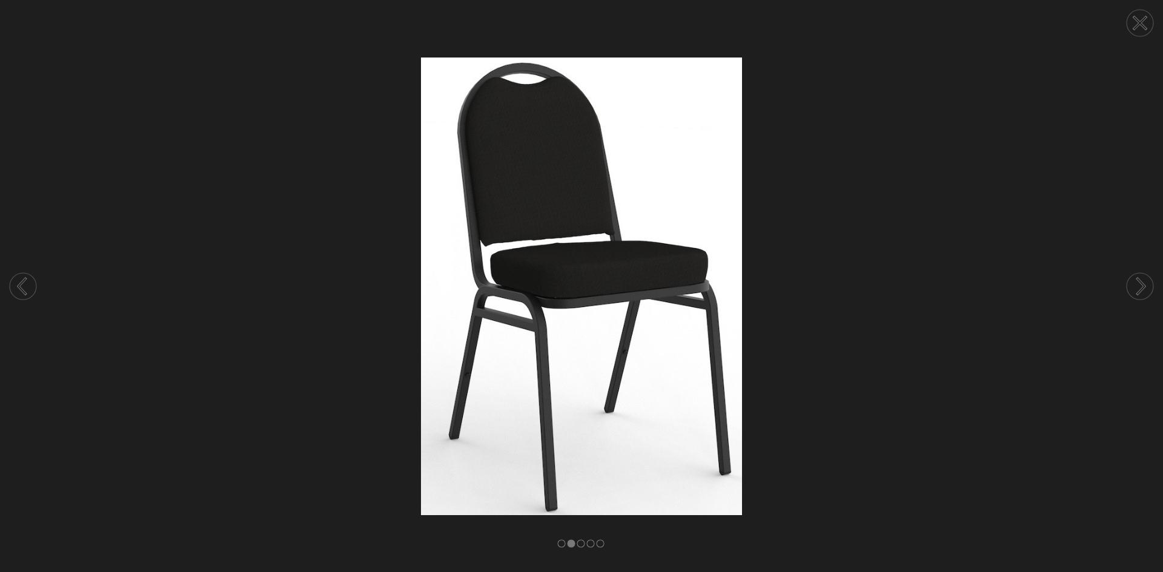
click at [1150, 279] on circle at bounding box center [1140, 286] width 27 height 27
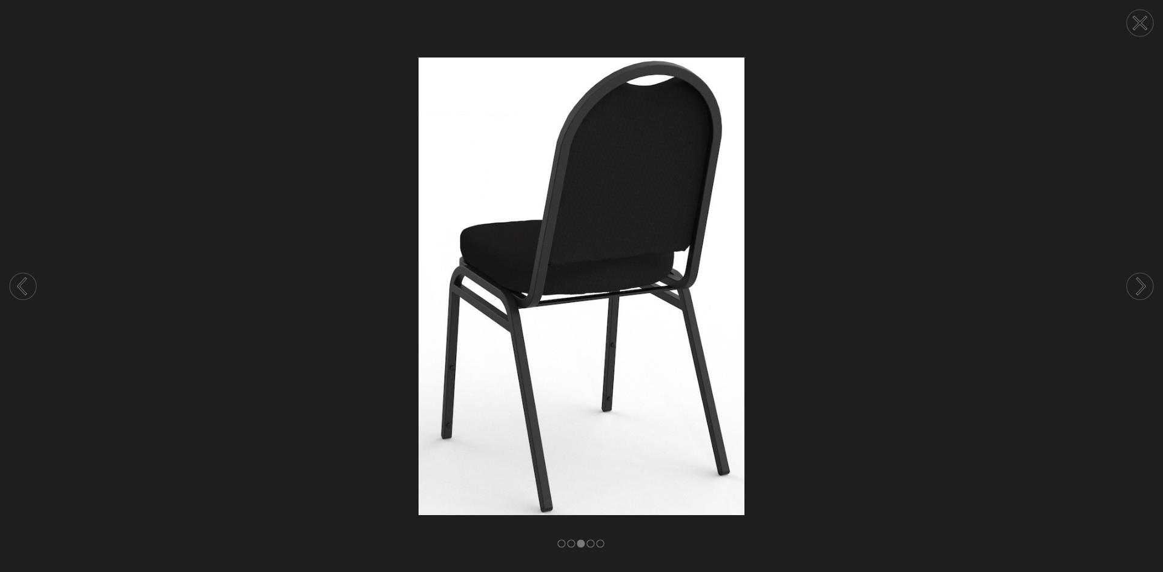
click at [1150, 279] on circle at bounding box center [1140, 286] width 27 height 27
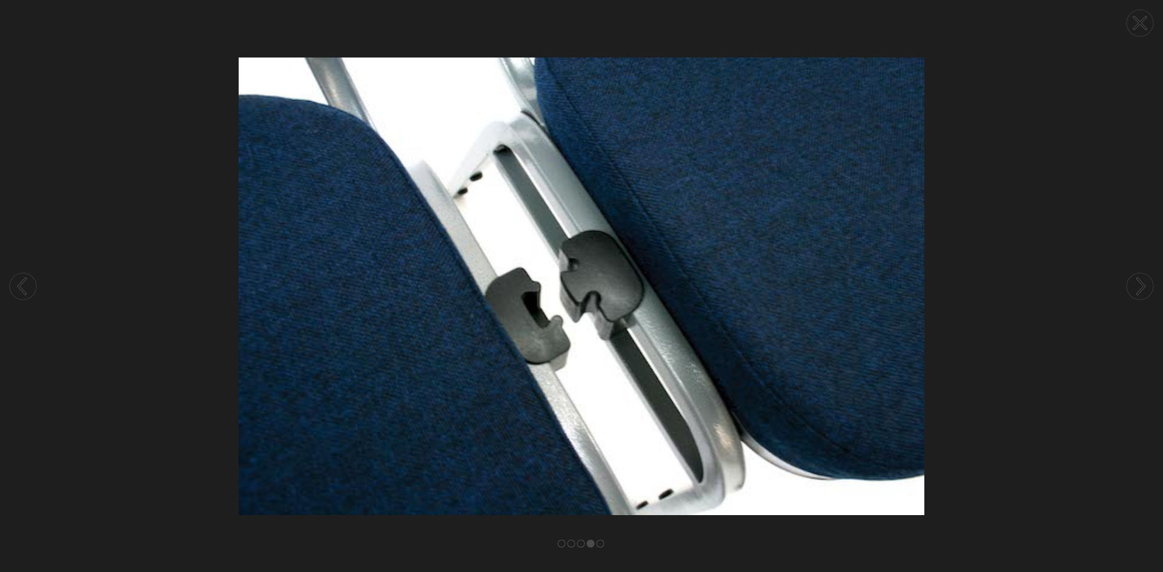
click at [1137, 22] on circle at bounding box center [1140, 23] width 27 height 27
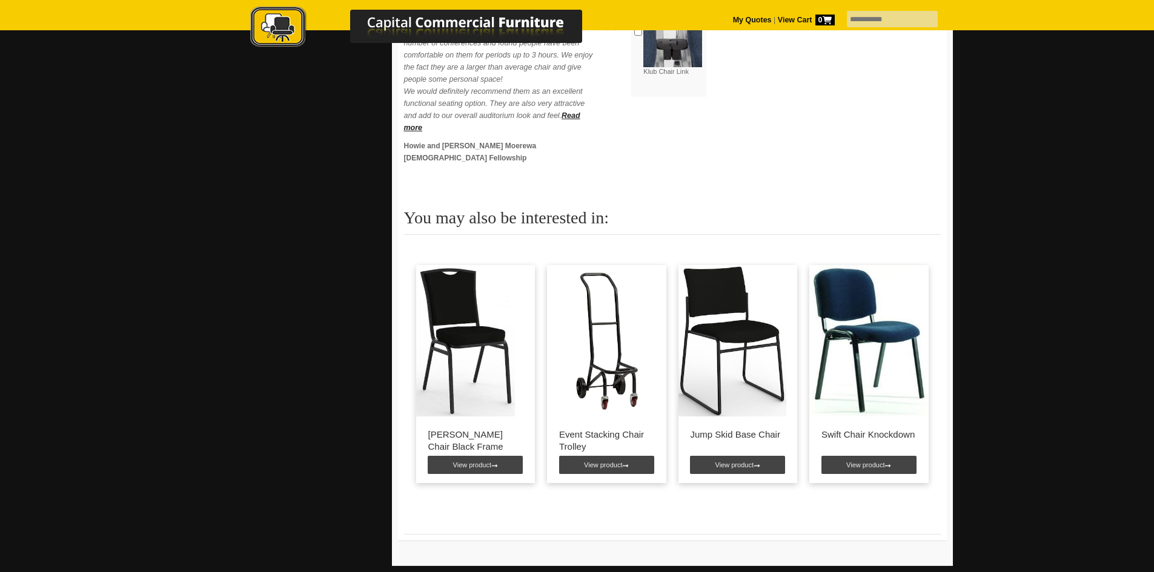
scroll to position [751, 0]
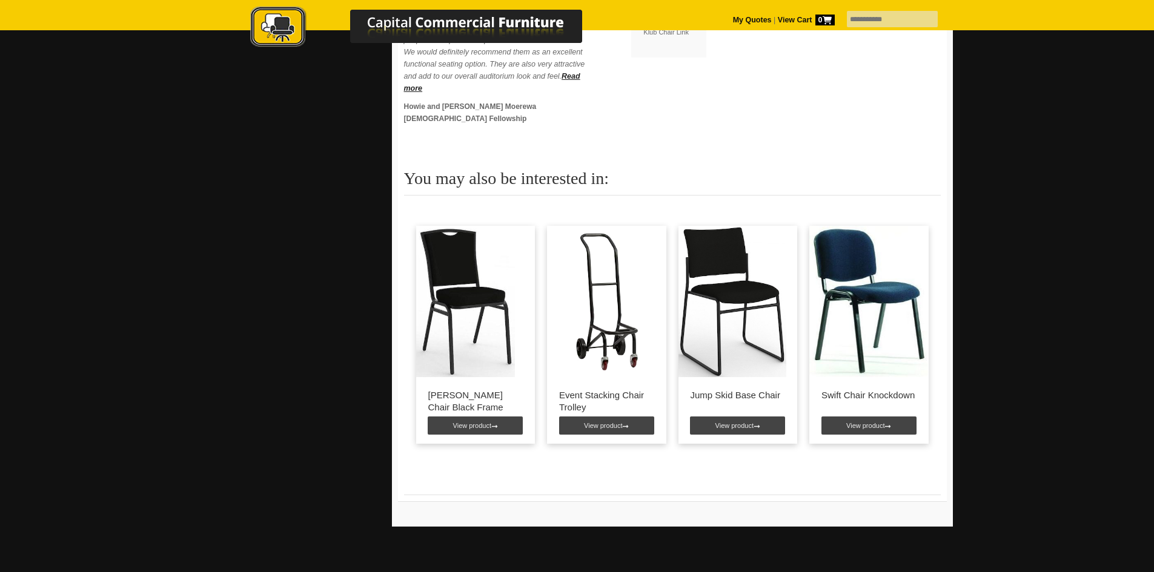
click at [719, 311] on img at bounding box center [732, 301] width 108 height 151
click at [742, 417] on link "View product" at bounding box center [737, 426] width 95 height 18
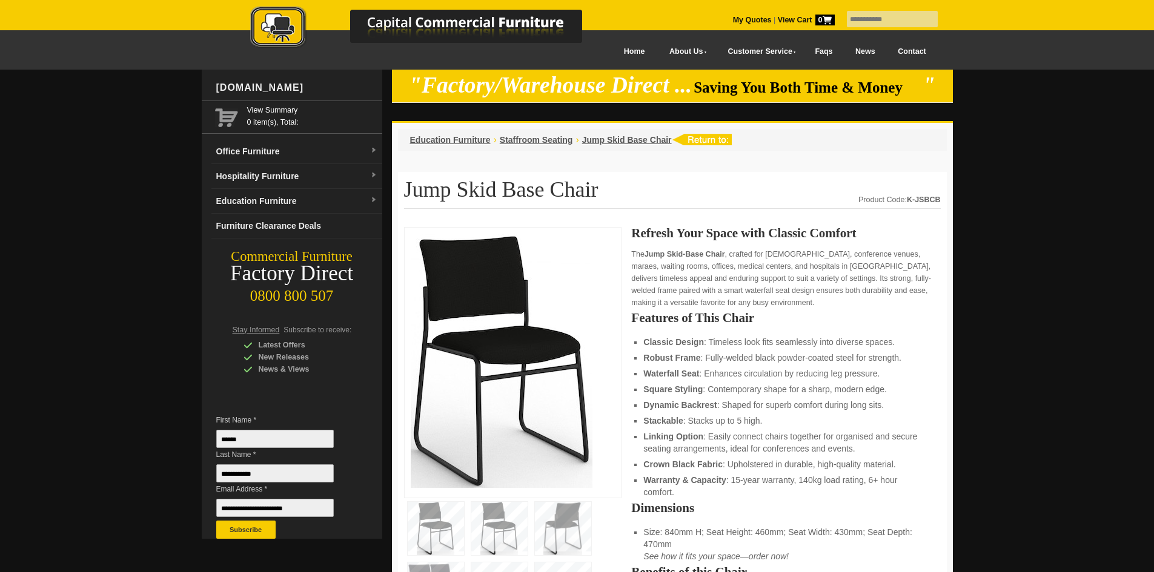
click at [566, 350] on img at bounding box center [502, 361] width 182 height 254
click at [442, 531] on img at bounding box center [436, 528] width 56 height 53
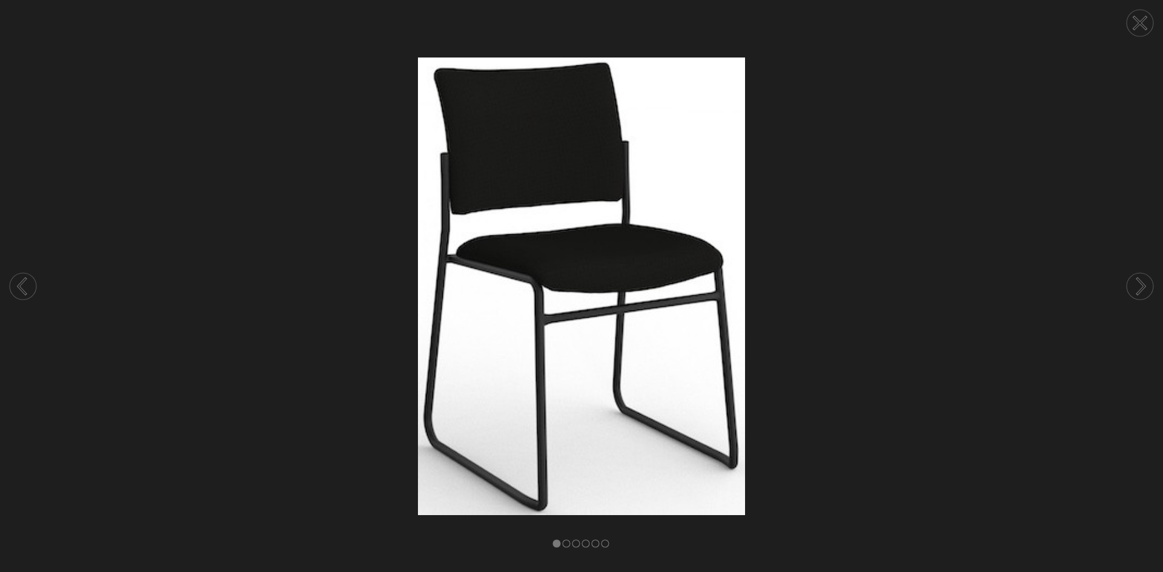
click at [1152, 287] on circle at bounding box center [1140, 286] width 27 height 27
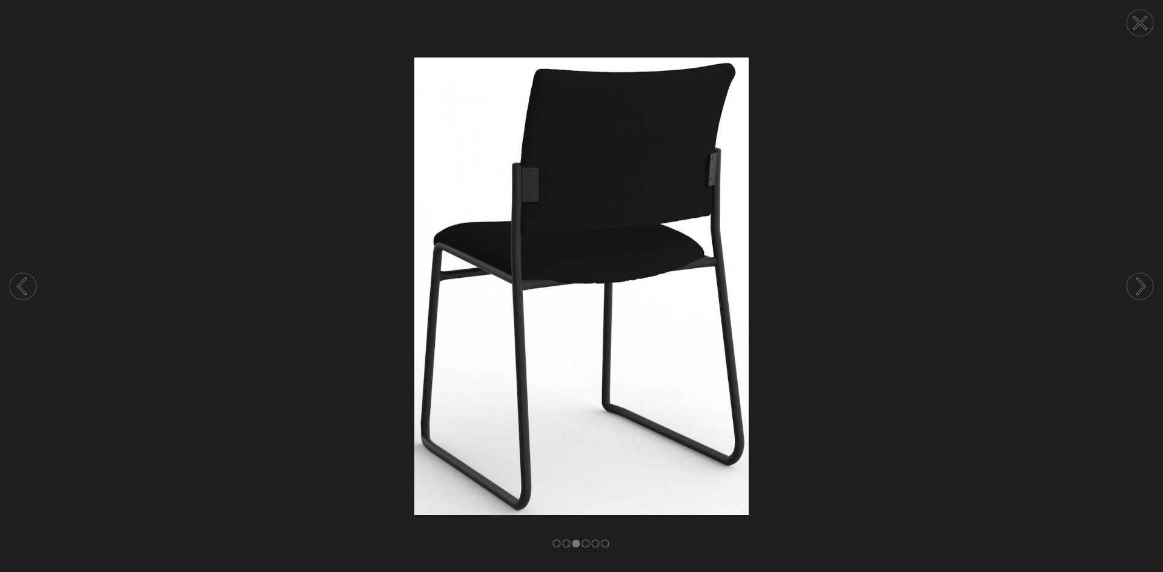
click at [1144, 25] on circle at bounding box center [1140, 23] width 27 height 27
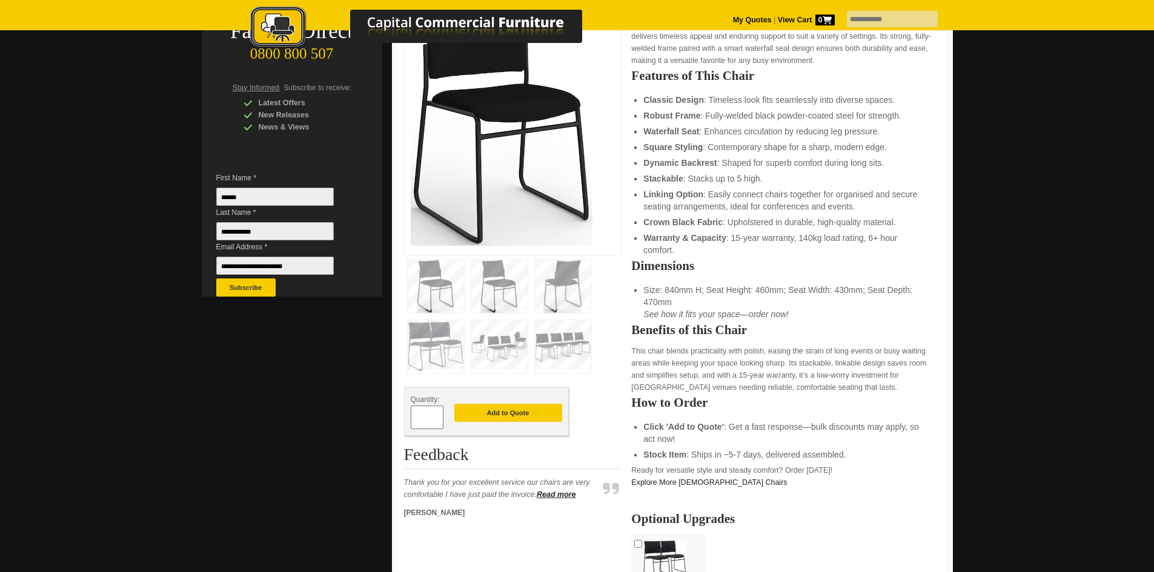
scroll to position [218, 0]
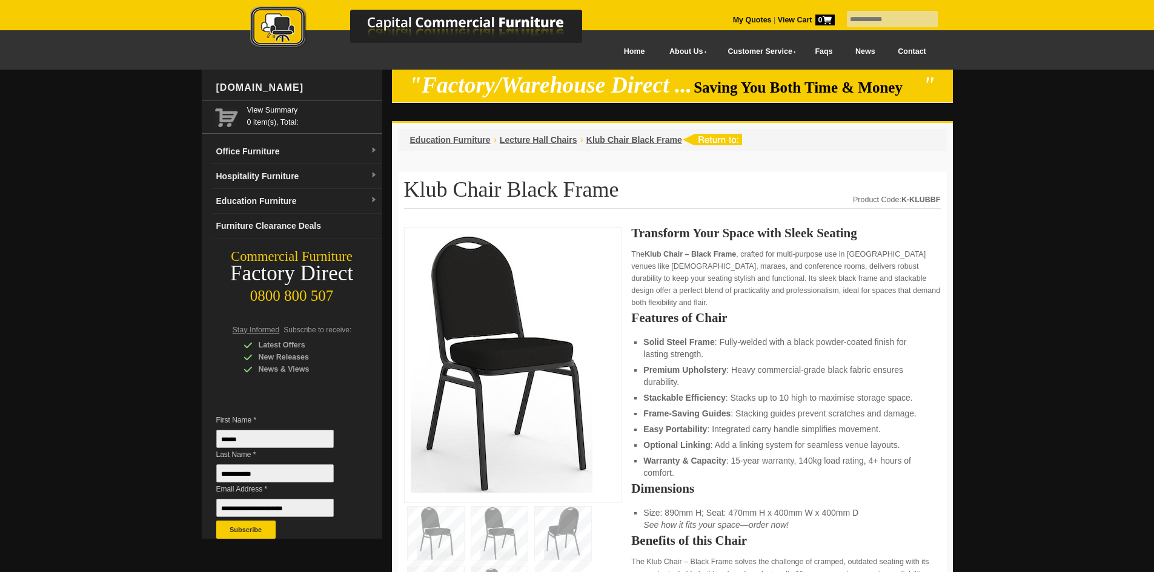
scroll to position [751, 0]
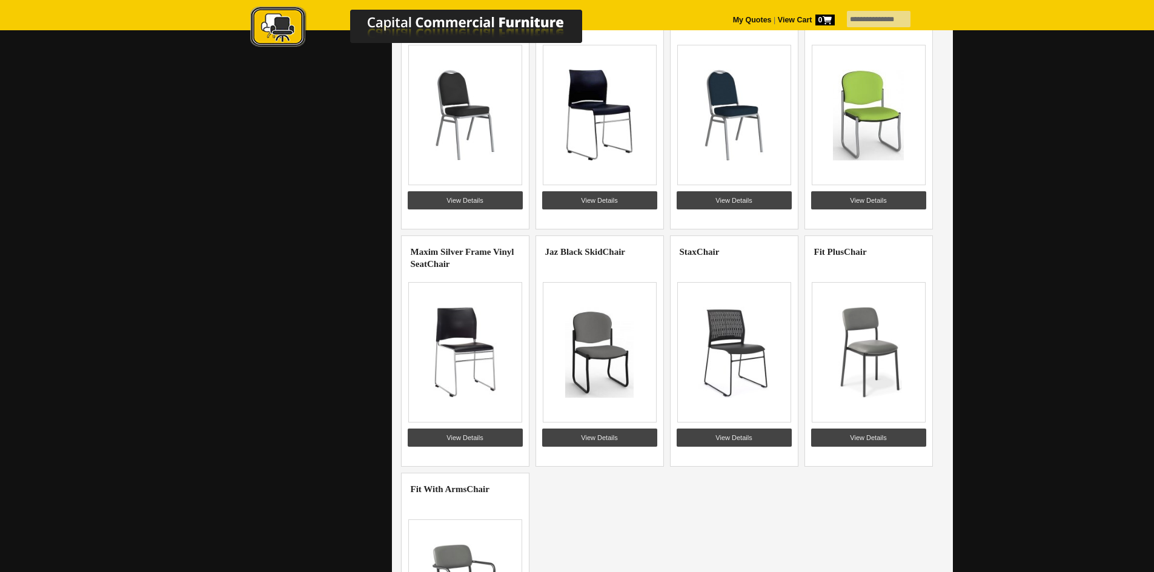
scroll to position [667, 0]
